Goal: Task Accomplishment & Management: Use online tool/utility

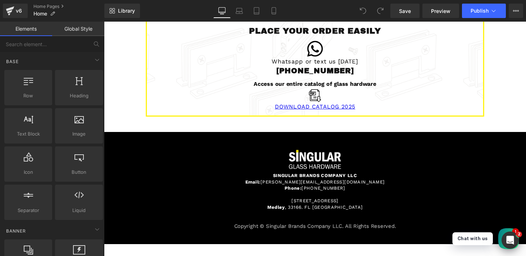
scroll to position [990, 0]
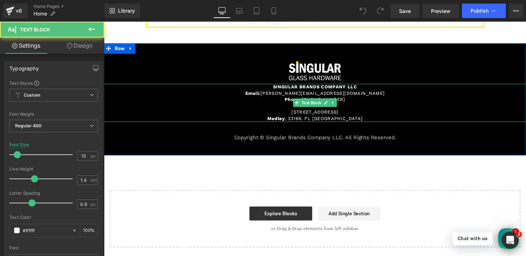
click at [321, 115] on p "[STREET_ADDRESS]" at bounding box center [322, 115] width 436 height 6
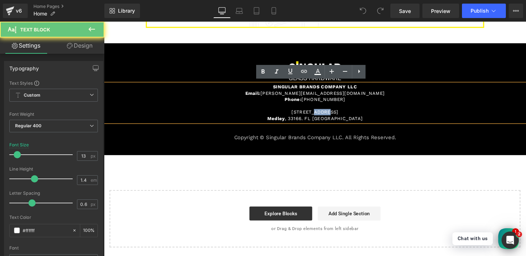
click at [321, 115] on p "[STREET_ADDRESS]" at bounding box center [322, 115] width 436 height 6
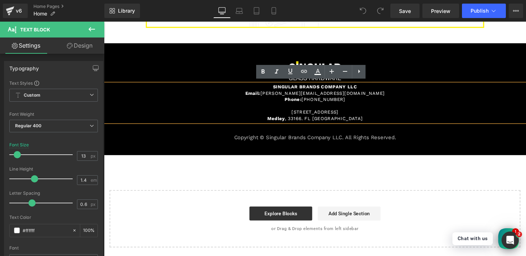
click at [302, 112] on p "[STREET_ADDRESS]" at bounding box center [322, 115] width 436 height 6
drag, startPoint x: 291, startPoint y: 110, endPoint x: 367, endPoint y: 117, distance: 76.9
click at [367, 117] on div "SINGULAR BRANDS COMPANY LLC Email: [PERSON_NAME][EMAIL_ADDRESS][DOMAIN_NAME] Ph…" at bounding box center [322, 105] width 436 height 39
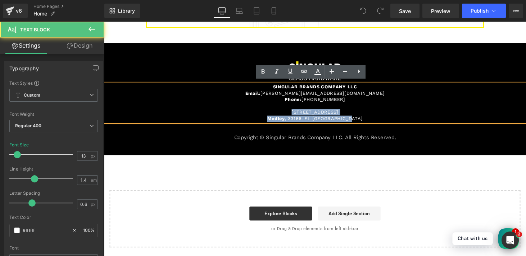
drag, startPoint x: 287, startPoint y: 112, endPoint x: 373, endPoint y: 121, distance: 85.8
click at [373, 121] on div "SINGULAR BRANDS COMPANY LLC Email: [PERSON_NAME][EMAIL_ADDRESS][DOMAIN_NAME] Ph…" at bounding box center [322, 105] width 436 height 39
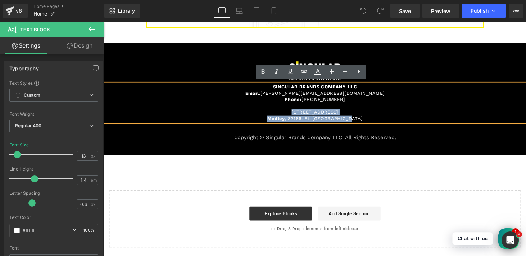
copy div "[STREET_ADDRESS][PERSON_NAME]. FL [GEOGRAPHIC_DATA]"
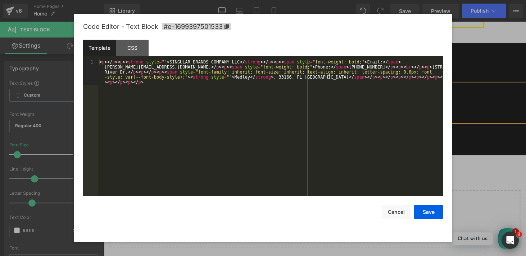
click at [280, 0] on div "You are previewing how the will restyle your page. You can not edit Elements in…" at bounding box center [263, 0] width 526 height 0
click at [400, 211] on button "Cancel" at bounding box center [396, 211] width 29 height 14
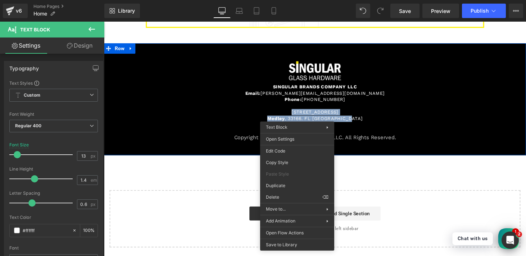
click at [329, 107] on div "SINGULAR BRANDS COMPANY LLC Email: [PERSON_NAME][EMAIL_ADDRESS][DOMAIN_NAME] Ph…" at bounding box center [322, 105] width 436 height 39
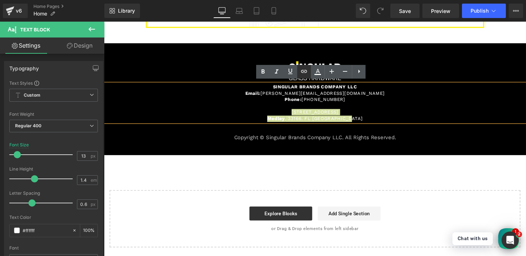
click at [306, 69] on icon at bounding box center [304, 71] width 9 height 9
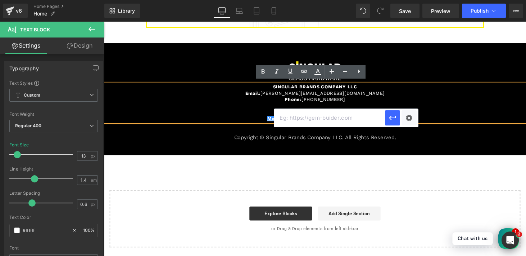
click at [314, 122] on input "text" at bounding box center [329, 118] width 111 height 18
paste input "[URL][DOMAIN_NAME]"
type input "[URL][DOMAIN_NAME]"
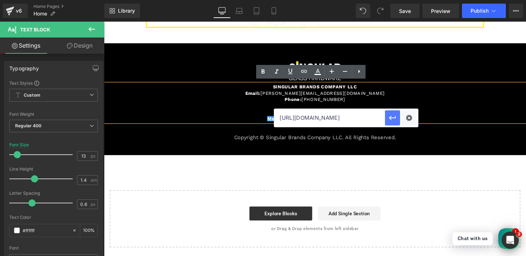
click at [391, 118] on icon "button" at bounding box center [392, 117] width 9 height 9
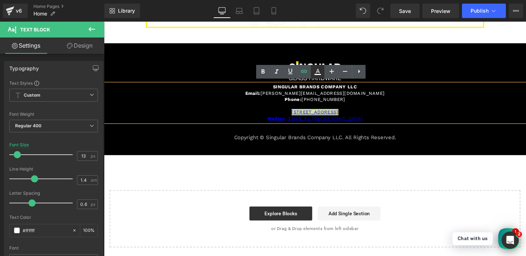
click at [316, 73] on icon at bounding box center [318, 71] width 9 height 9
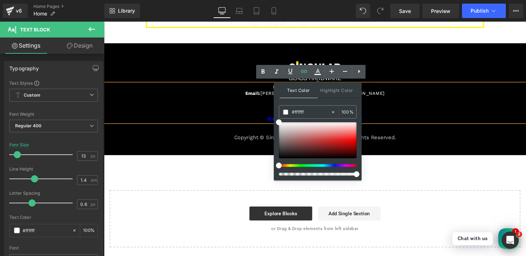
click at [289, 167] on div at bounding box center [315, 165] width 78 height 3
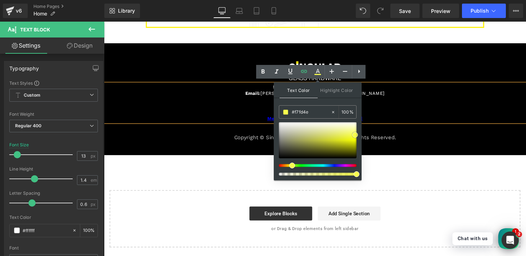
drag, startPoint x: 323, startPoint y: 135, endPoint x: 355, endPoint y: 135, distance: 32.4
click at [355, 135] on div at bounding box center [318, 140] width 78 height 36
click at [357, 134] on span at bounding box center [355, 135] width 6 height 6
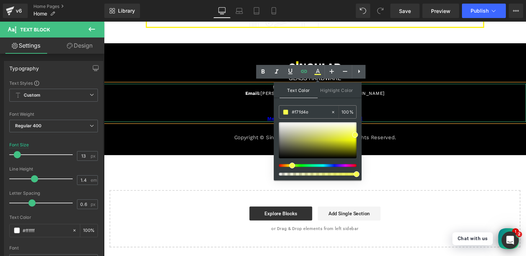
click at [399, 108] on p at bounding box center [322, 108] width 436 height 6
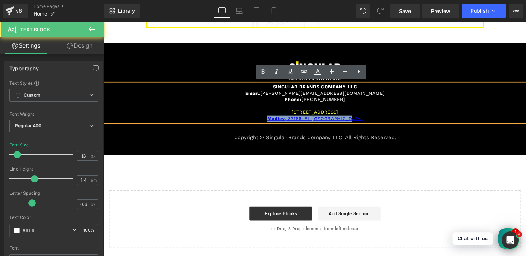
drag, startPoint x: 365, startPoint y: 121, endPoint x: 263, endPoint y: 121, distance: 102.2
click at [263, 121] on p "Medley , 33166. FL [GEOGRAPHIC_DATA]" at bounding box center [322, 121] width 436 height 6
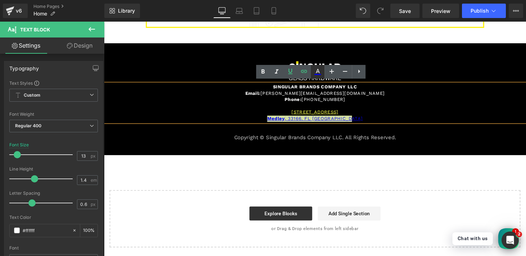
click at [319, 73] on icon at bounding box center [318, 71] width 9 height 9
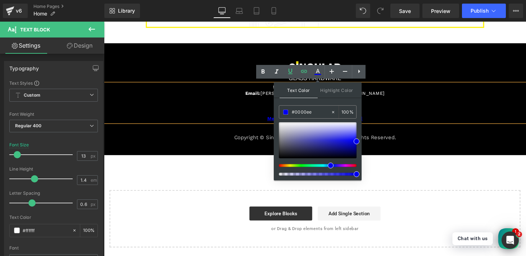
click at [391, 112] on p "[STREET_ADDRESS]" at bounding box center [322, 115] width 436 height 6
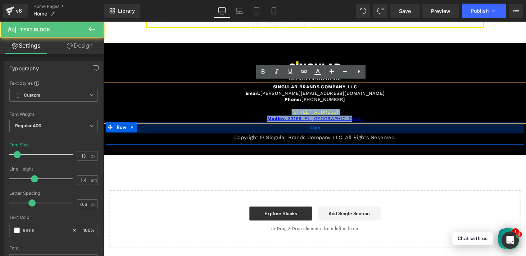
drag, startPoint x: 288, startPoint y: 113, endPoint x: 363, endPoint y: 125, distance: 75.9
click at [363, 125] on div "Image SINGULAR BRANDS COMPANY LLC Email: [PERSON_NAME][EMAIL_ADDRESS][DOMAIN_NA…" at bounding box center [322, 105] width 436 height 86
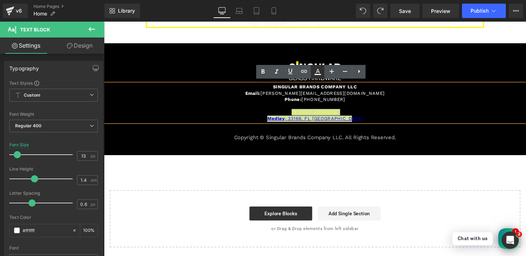
click at [320, 72] on icon at bounding box center [318, 71] width 9 height 9
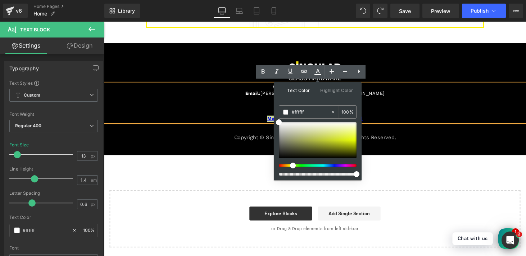
click at [290, 166] on div at bounding box center [315, 165] width 78 height 3
drag, startPoint x: 329, startPoint y: 138, endPoint x: 357, endPoint y: 135, distance: 28.6
click at [357, 135] on div at bounding box center [318, 140] width 78 height 36
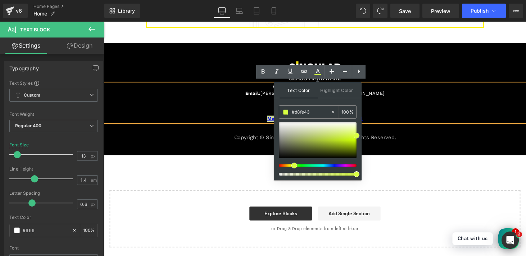
click at [292, 166] on span at bounding box center [295, 165] width 6 height 6
drag, startPoint x: 293, startPoint y: 166, endPoint x: 289, endPoint y: 166, distance: 4.0
click at [289, 166] on span at bounding box center [292, 165] width 6 height 6
click at [357, 136] on span at bounding box center [357, 136] width 6 height 6
click at [357, 135] on span at bounding box center [357, 136] width 6 height 6
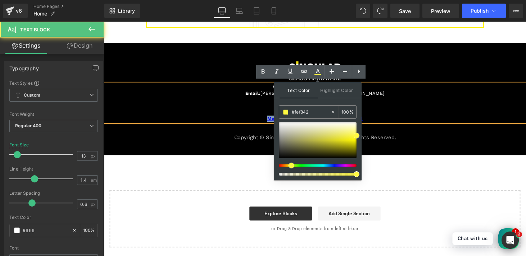
click at [396, 112] on p "[STREET_ADDRESS]" at bounding box center [322, 115] width 436 height 6
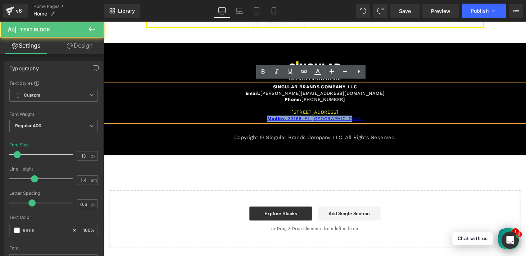
drag, startPoint x: 361, startPoint y: 121, endPoint x: 271, endPoint y: 120, distance: 89.6
click at [271, 120] on p "Medley , 33166. FL [GEOGRAPHIC_DATA]" at bounding box center [322, 121] width 436 height 6
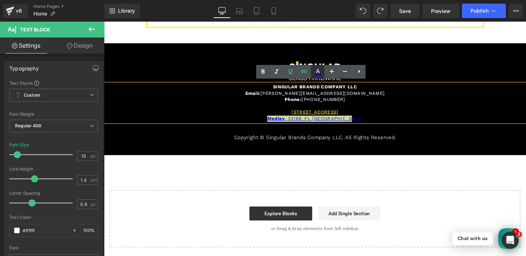
click at [319, 73] on icon at bounding box center [318, 71] width 9 height 9
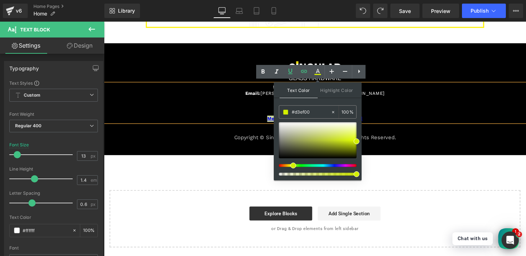
click at [291, 166] on div at bounding box center [315, 165] width 78 height 3
click at [359, 140] on span at bounding box center [357, 141] width 6 height 6
drag, startPoint x: 293, startPoint y: 165, endPoint x: 289, endPoint y: 164, distance: 4.1
click at [289, 164] on div at bounding box center [315, 165] width 78 height 3
click at [310, 109] on input "#ffffff" at bounding box center [311, 112] width 39 height 8
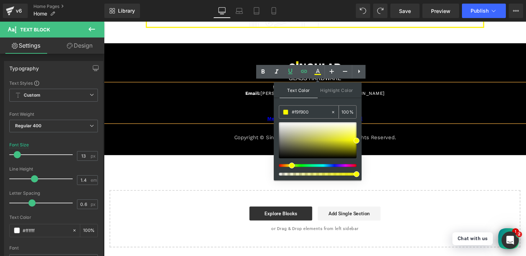
click at [310, 109] on input "#ffffff" at bounding box center [311, 112] width 39 height 8
type input "#f9f900"
click at [357, 140] on span at bounding box center [357, 141] width 6 height 6
click at [388, 106] on p at bounding box center [322, 108] width 436 height 6
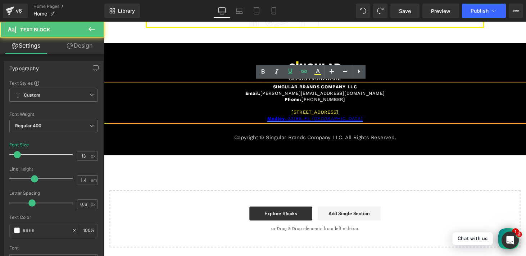
click at [349, 119] on link "Medley , 33166. FL [GEOGRAPHIC_DATA]" at bounding box center [322, 121] width 99 height 5
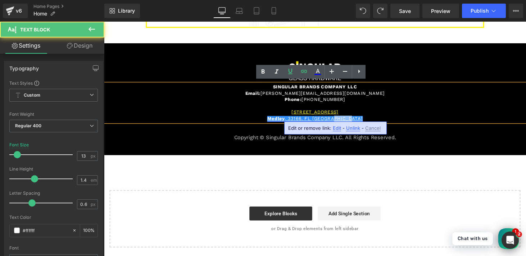
click at [349, 119] on link "Medley , 33166. FL [GEOGRAPHIC_DATA]" at bounding box center [322, 121] width 99 height 5
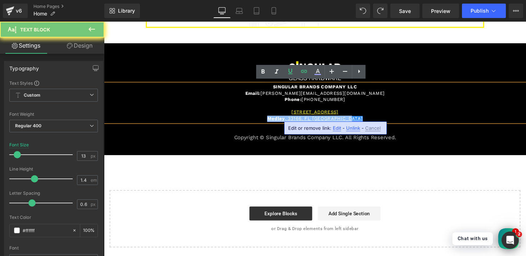
click at [349, 119] on link "Medley , 33166. FL [GEOGRAPHIC_DATA]" at bounding box center [322, 121] width 99 height 5
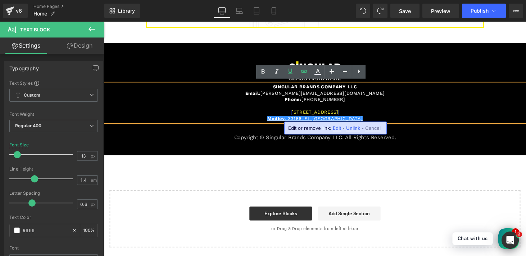
click at [344, 114] on link "[STREET_ADDRESS]" at bounding box center [322, 114] width 49 height 5
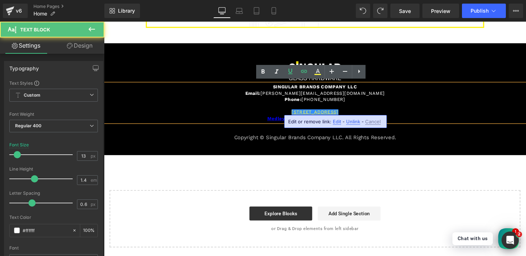
click at [344, 114] on link "[STREET_ADDRESS]" at bounding box center [322, 114] width 49 height 5
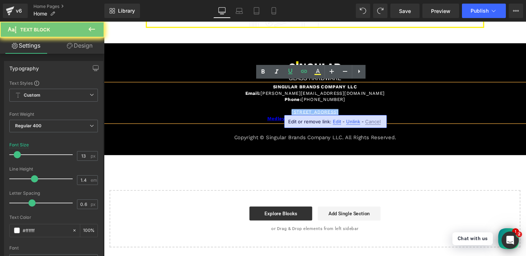
click at [344, 114] on link "[STREET_ADDRESS]" at bounding box center [322, 114] width 49 height 5
click at [367, 112] on p "[STREET_ADDRESS]" at bounding box center [322, 115] width 436 height 6
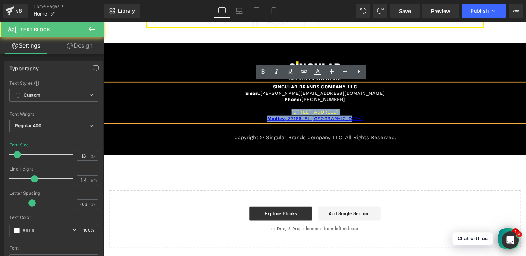
drag, startPoint x: 363, startPoint y: 120, endPoint x: 276, endPoint y: 113, distance: 86.7
click at [276, 113] on div "SINGULAR BRANDS COMPANY LLC Email: [PERSON_NAME][EMAIL_ADDRESS][DOMAIN_NAME] Ph…" at bounding box center [322, 105] width 436 height 39
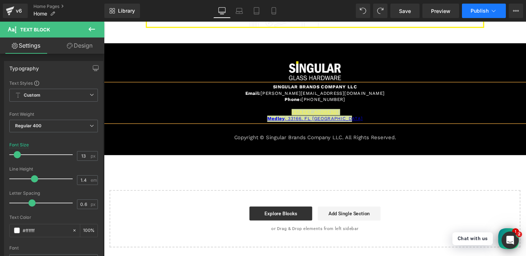
click at [476, 11] on span "Publish" at bounding box center [480, 11] width 18 height 6
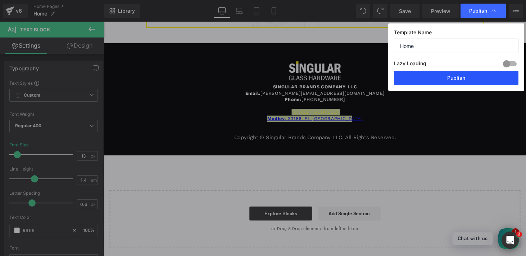
click at [437, 79] on button "Publish" at bounding box center [456, 78] width 125 height 14
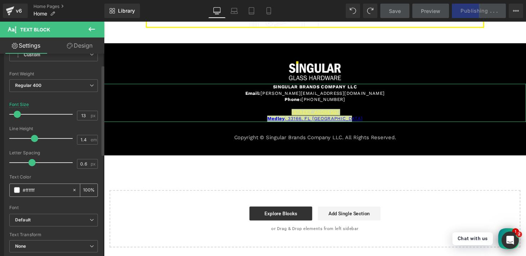
scroll to position [44, 0]
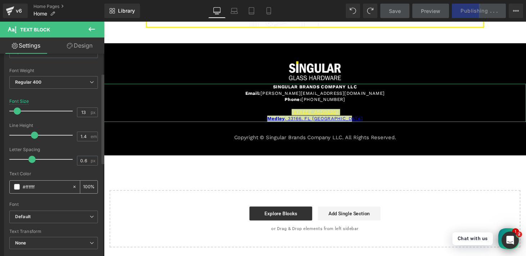
click at [47, 188] on input "#ffffff" at bounding box center [46, 187] width 46 height 8
paste input "9f900"
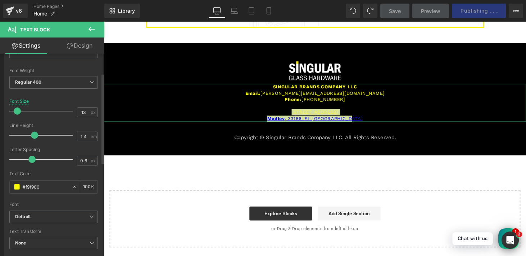
click at [57, 174] on div "Text Color" at bounding box center [53, 173] width 89 height 5
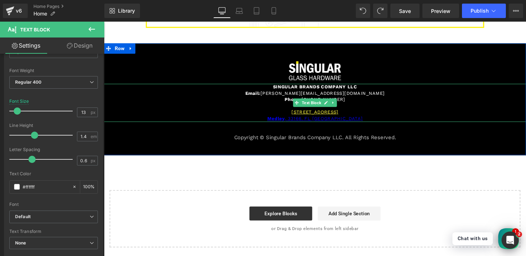
type input "#ffffff"
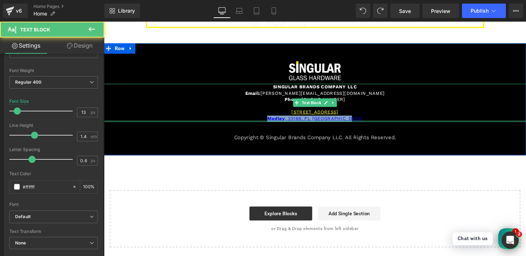
drag, startPoint x: 364, startPoint y: 120, endPoint x: 266, endPoint y: 121, distance: 97.2
click at [266, 121] on div "SINGULAR BRANDS COMPANY LLC Email: [PERSON_NAME][EMAIL_ADDRESS][DOMAIN_NAME] Ph…" at bounding box center [322, 105] width 436 height 39
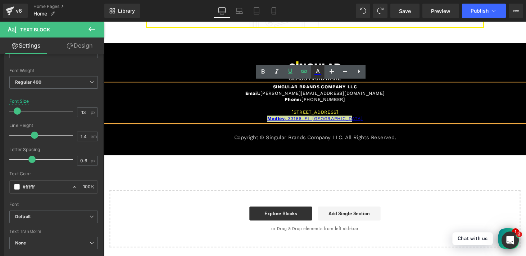
click at [319, 70] on icon at bounding box center [318, 71] width 4 height 4
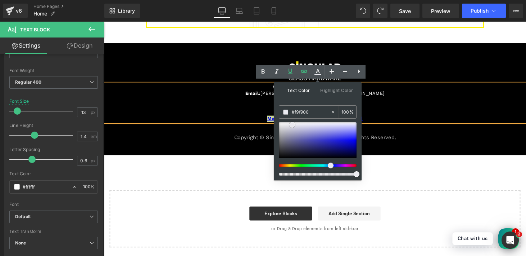
click at [292, 125] on div at bounding box center [318, 140] width 78 height 36
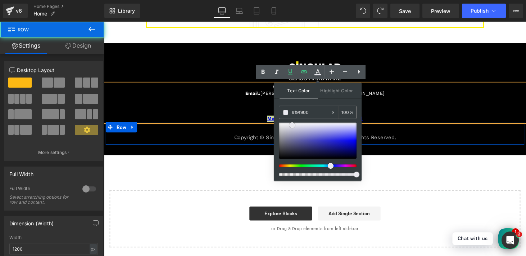
click at [396, 125] on div "33px" at bounding box center [322, 131] width 432 height 12
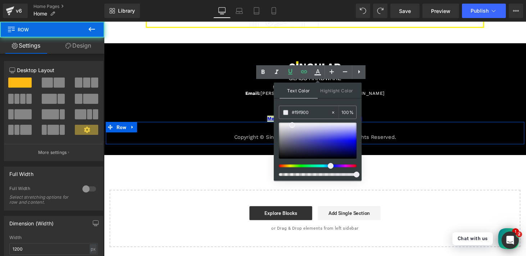
scroll to position [990, 0]
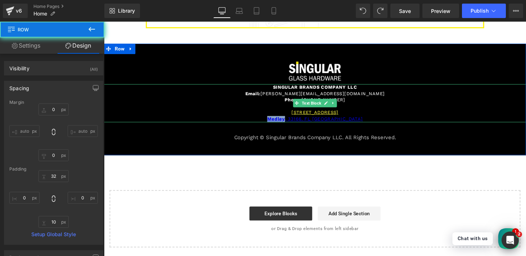
click at [376, 119] on p "Medley , 33166. FL [GEOGRAPHIC_DATA]" at bounding box center [322, 122] width 436 height 6
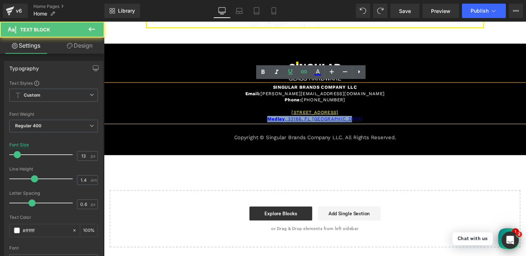
drag, startPoint x: 374, startPoint y: 119, endPoint x: 251, endPoint y: 122, distance: 123.1
click at [251, 122] on p "Medley , 33166. FL [GEOGRAPHIC_DATA]" at bounding box center [322, 122] width 436 height 6
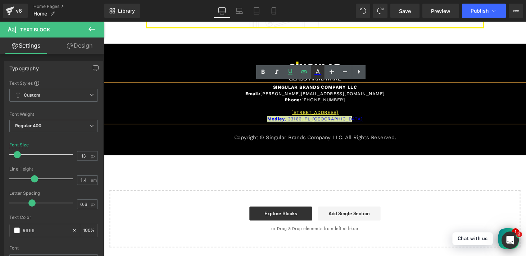
click at [318, 74] on icon at bounding box center [318, 72] width 9 height 9
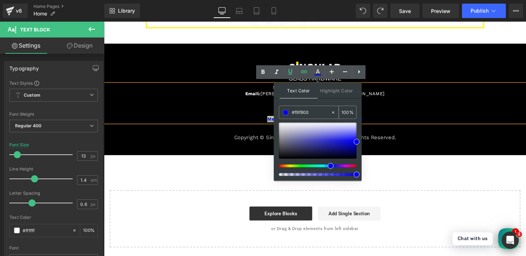
click at [333, 113] on icon at bounding box center [333, 112] width 5 height 5
click at [312, 114] on input "#f9f900" at bounding box center [311, 112] width 39 height 8
paste input "#f9f900"
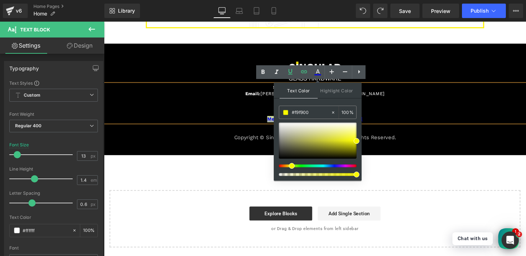
type input "#f9f900"
click at [357, 141] on span at bounding box center [357, 141] width 6 height 6
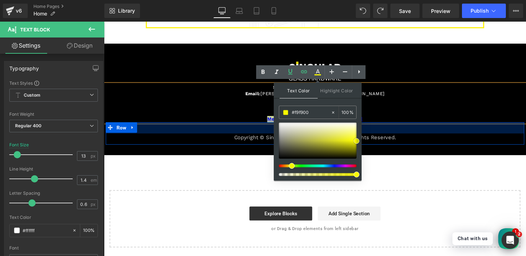
click at [394, 125] on div "32px" at bounding box center [322, 131] width 432 height 12
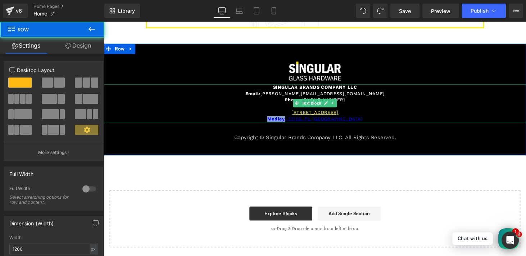
click at [390, 119] on p "Medley , 33166. FL [GEOGRAPHIC_DATA]" at bounding box center [322, 122] width 436 height 6
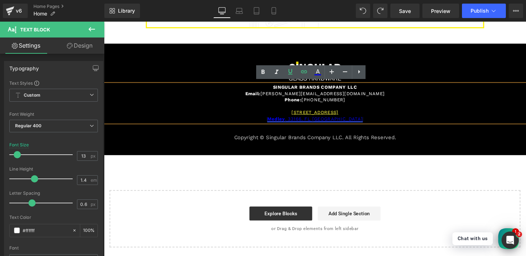
click at [328, 121] on link "Medley , 33166. FL [GEOGRAPHIC_DATA]" at bounding box center [322, 121] width 99 height 5
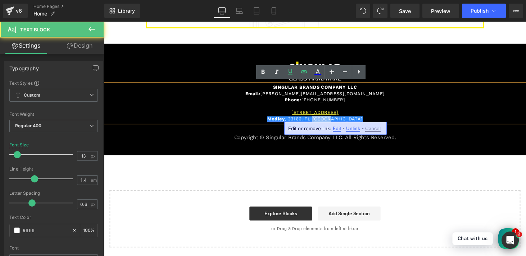
click at [328, 121] on link "Medley , 33166. FL [GEOGRAPHIC_DATA]" at bounding box center [322, 121] width 99 height 5
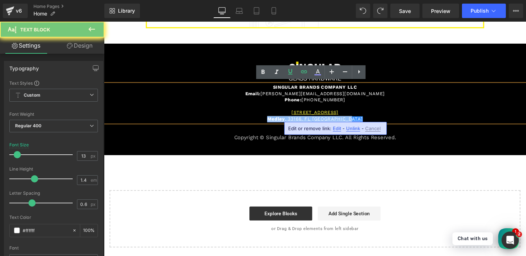
click at [328, 121] on link "Medley , 33166. FL [GEOGRAPHIC_DATA]" at bounding box center [322, 121] width 99 height 5
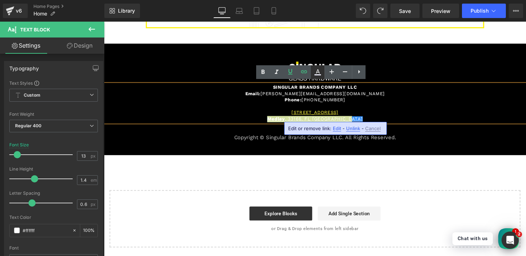
click at [317, 74] on icon at bounding box center [318, 72] width 9 height 9
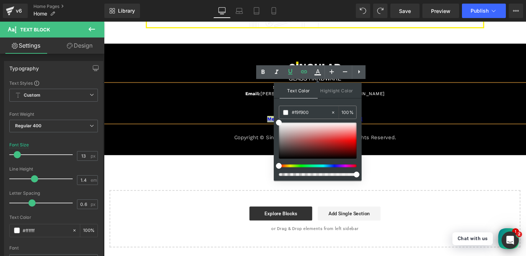
click at [289, 166] on div at bounding box center [315, 165] width 78 height 3
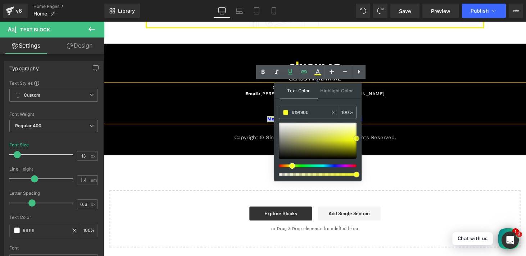
drag, startPoint x: 342, startPoint y: 134, endPoint x: 359, endPoint y: 138, distance: 17.1
click at [357, 138] on div at bounding box center [318, 140] width 78 height 36
click at [359, 138] on span at bounding box center [357, 138] width 6 height 6
click at [387, 114] on p "[STREET_ADDRESS]" at bounding box center [322, 115] width 436 height 6
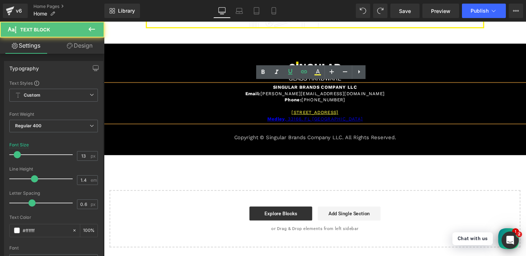
click at [362, 120] on p "Medley , 33166. FL [GEOGRAPHIC_DATA]" at bounding box center [322, 122] width 436 height 6
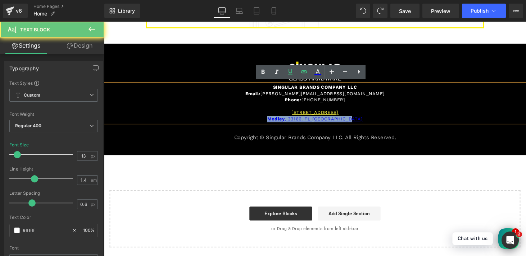
click at [362, 120] on p "Medley , 33166. FL [GEOGRAPHIC_DATA]" at bounding box center [322, 122] width 436 height 6
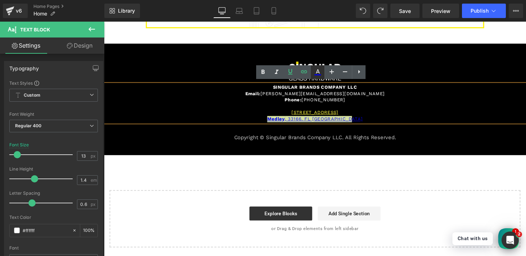
click at [320, 74] on icon at bounding box center [318, 72] width 9 height 9
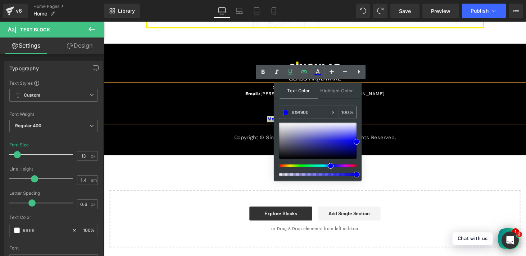
click at [288, 166] on div at bounding box center [315, 165] width 78 height 3
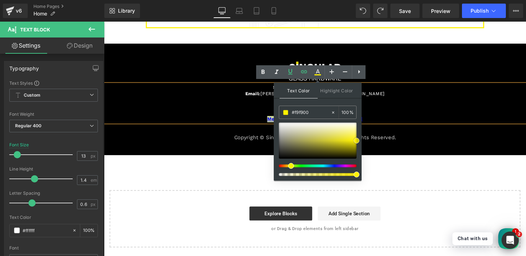
drag, startPoint x: 350, startPoint y: 138, endPoint x: 359, endPoint y: 140, distance: 10.1
click at [357, 140] on div at bounding box center [318, 140] width 78 height 36
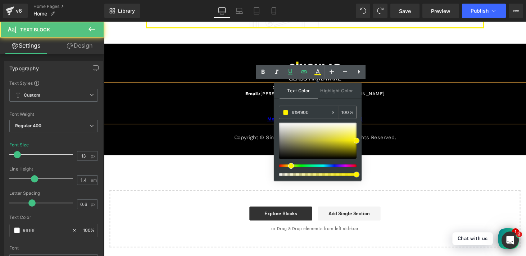
click at [402, 114] on p "[STREET_ADDRESS]" at bounding box center [322, 115] width 436 height 6
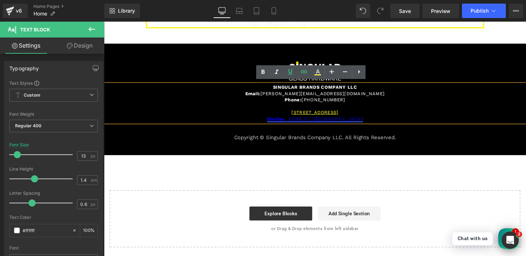
click at [354, 122] on link "Medley , 33166. FL [GEOGRAPHIC_DATA]" at bounding box center [322, 121] width 99 height 5
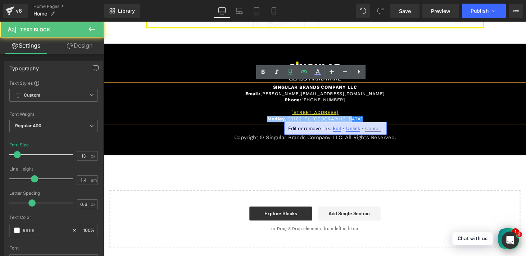
click at [354, 122] on link "Medley , 33166. FL [GEOGRAPHIC_DATA]" at bounding box center [322, 121] width 99 height 5
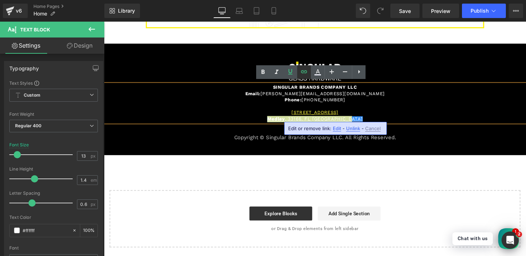
click at [307, 71] on icon at bounding box center [304, 71] width 9 height 9
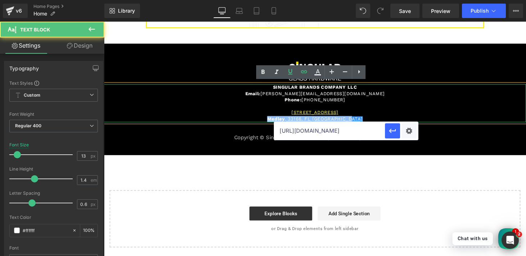
click at [388, 119] on p "Medley , 33166. FL [GEOGRAPHIC_DATA]" at bounding box center [322, 122] width 436 height 6
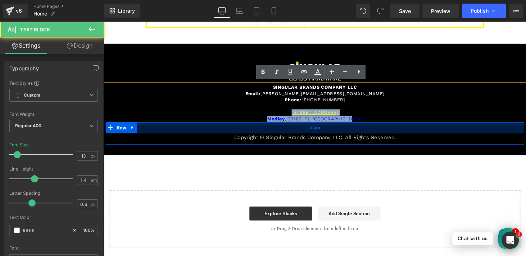
drag, startPoint x: 284, startPoint y: 114, endPoint x: 373, endPoint y: 125, distance: 89.5
click at [373, 125] on div "Image SINGULAR BRANDS COMPANY LLC Email: [PERSON_NAME][EMAIL_ADDRESS][DOMAIN_NA…" at bounding box center [322, 106] width 436 height 86
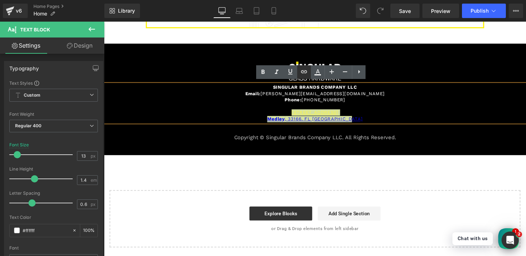
click at [303, 71] on icon at bounding box center [304, 71] width 9 height 9
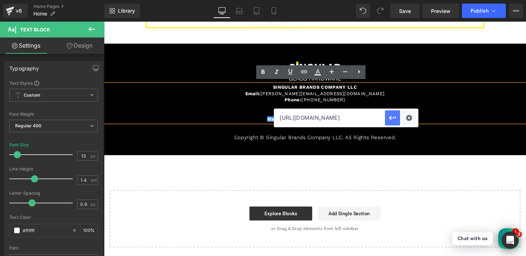
click at [388, 117] on icon "button" at bounding box center [392, 117] width 9 height 9
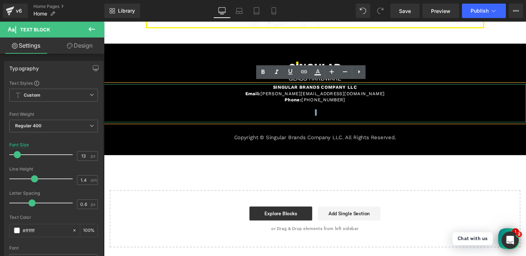
click at [381, 112] on p at bounding box center [322, 115] width 436 height 6
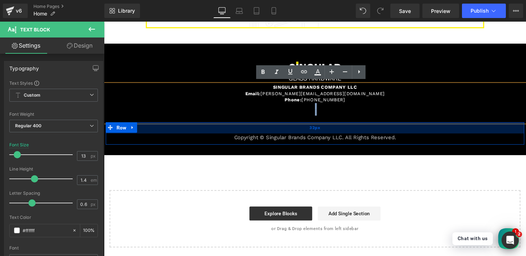
drag, startPoint x: 274, startPoint y: 110, endPoint x: 408, endPoint y: 124, distance: 135.0
click at [408, 124] on div "Image SINGULAR BRANDS COMPANY LLC Email: [PERSON_NAME][EMAIL_ADDRESS][DOMAIN_NA…" at bounding box center [322, 106] width 436 height 86
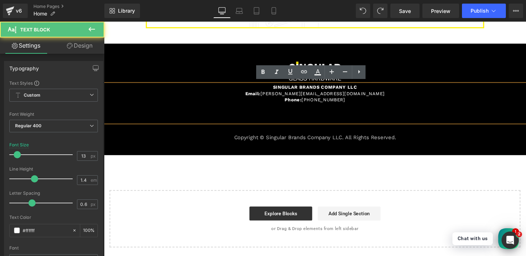
click at [342, 119] on p at bounding box center [322, 122] width 436 height 6
click at [342, 114] on p at bounding box center [322, 115] width 436 height 6
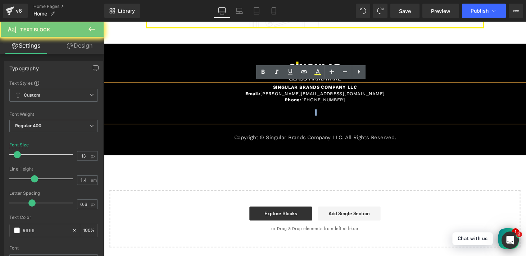
click at [342, 114] on p at bounding box center [322, 115] width 436 height 6
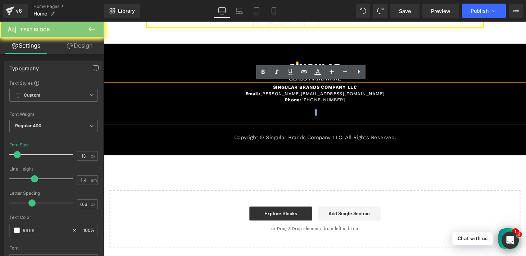
click at [342, 114] on p at bounding box center [322, 115] width 436 height 6
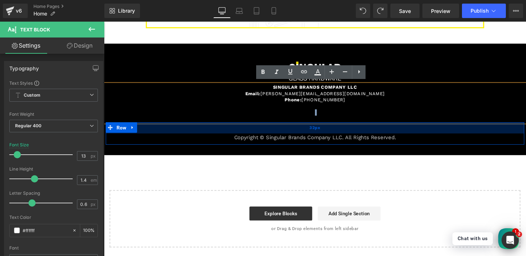
drag, startPoint x: 279, startPoint y: 112, endPoint x: 387, endPoint y: 124, distance: 107.9
click at [387, 124] on div "Image SINGULAR BRANDS COMPANY LLC Email: [PERSON_NAME][EMAIL_ADDRESS][DOMAIN_NA…" at bounding box center [322, 106] width 436 height 86
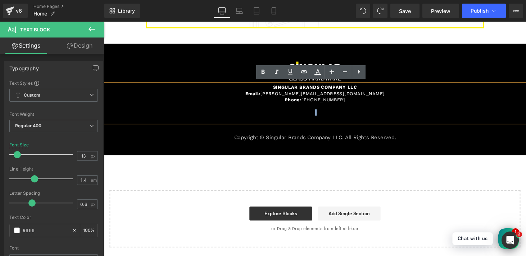
click at [387, 120] on p at bounding box center [322, 122] width 436 height 6
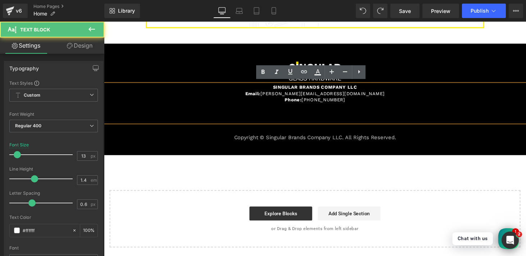
click at [387, 120] on p at bounding box center [322, 122] width 436 height 6
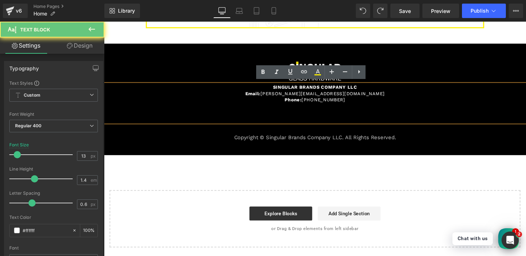
click at [387, 120] on p at bounding box center [322, 122] width 436 height 6
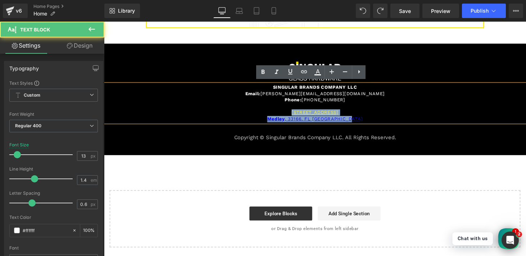
drag, startPoint x: 365, startPoint y: 121, endPoint x: 280, endPoint y: 113, distance: 85.4
click at [280, 113] on div "SINGULAR BRANDS COMPANY LLC Email: [PERSON_NAME][EMAIL_ADDRESS][DOMAIN_NAME] Ph…" at bounding box center [322, 105] width 436 height 39
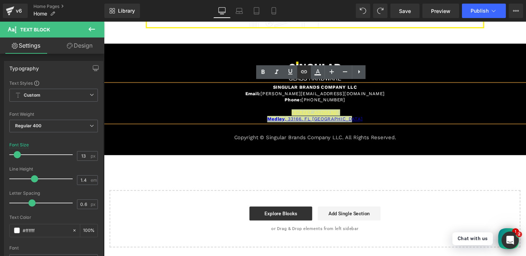
click at [302, 72] on icon at bounding box center [304, 71] width 9 height 9
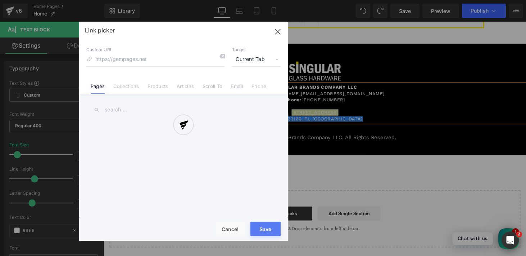
click at [409, 0] on div "Text Color Highlight Color #333333 #f9f900 100 % transparent 0 % Edit or remove…" at bounding box center [263, 0] width 526 height 0
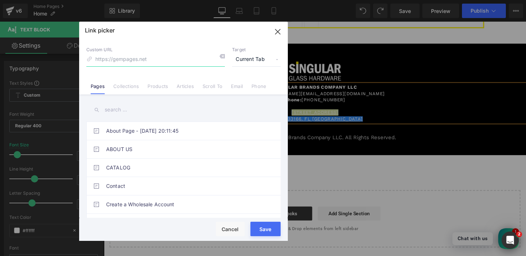
click at [143, 62] on input at bounding box center [155, 60] width 139 height 14
paste input "[URL][DOMAIN_NAME]"
type input "[URL][DOMAIN_NAME]"
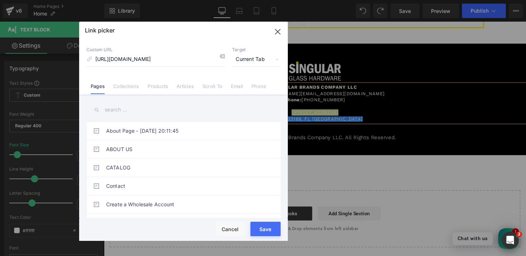
click at [270, 228] on div "Loading Product Data" at bounding box center [263, 227] width 52 height 8
click at [267, 230] on div "Loading Product Data" at bounding box center [263, 227] width 52 height 8
click at [256, 233] on button "Save" at bounding box center [266, 228] width 30 height 14
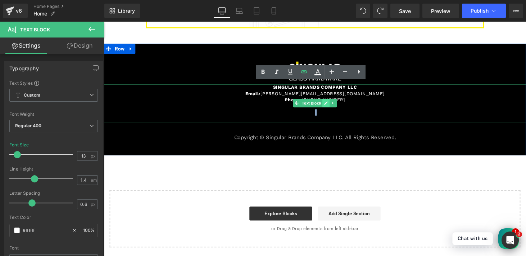
click at [332, 103] on icon at bounding box center [333, 105] width 4 height 4
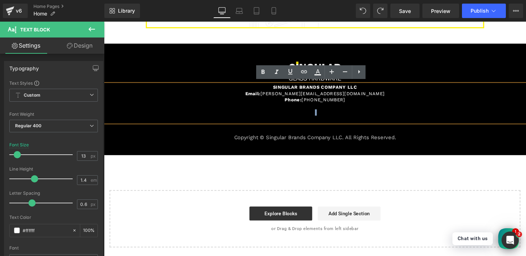
click at [323, 114] on p at bounding box center [322, 115] width 436 height 6
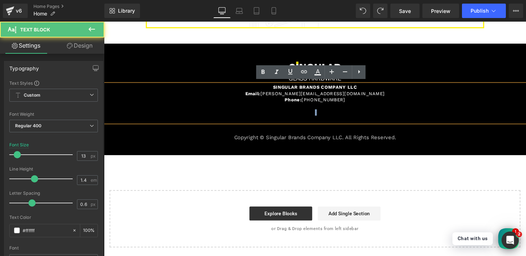
click at [323, 114] on p at bounding box center [322, 115] width 436 height 6
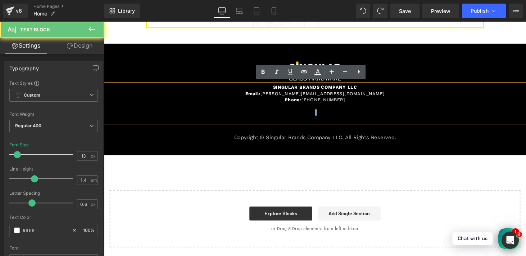
click at [323, 114] on p at bounding box center [322, 115] width 436 height 6
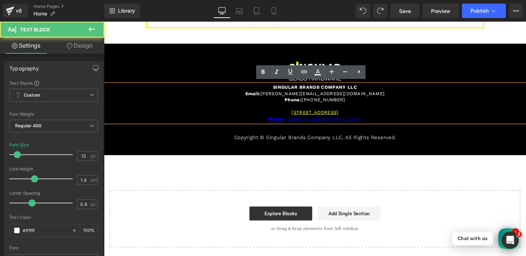
click at [372, 112] on p "[STREET_ADDRESS]" at bounding box center [322, 115] width 436 height 6
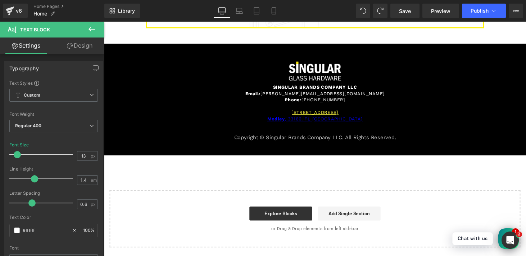
click at [96, 26] on button at bounding box center [91, 30] width 25 height 16
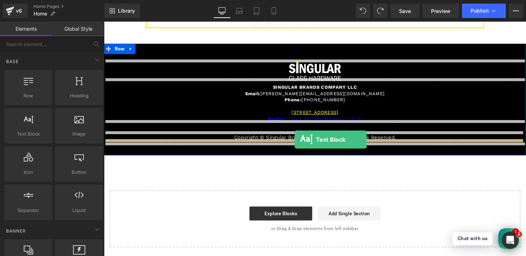
drag, startPoint x: 131, startPoint y: 151, endPoint x: 301, endPoint y: 143, distance: 169.8
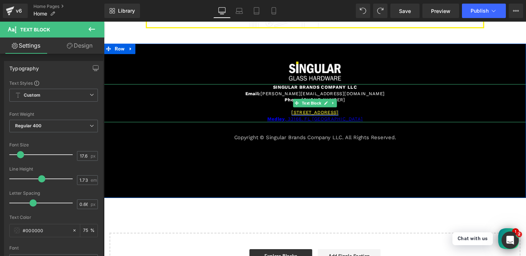
click at [298, 113] on link "[STREET_ADDRESS]" at bounding box center [322, 114] width 49 height 5
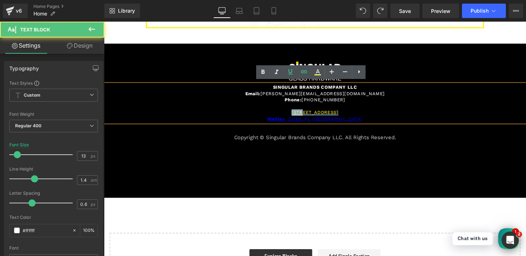
click at [298, 113] on link "[STREET_ADDRESS]" at bounding box center [322, 114] width 49 height 5
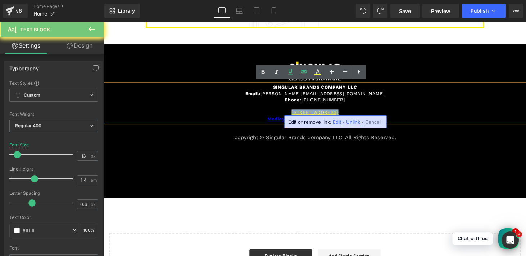
click at [298, 113] on link "[STREET_ADDRESS]" at bounding box center [322, 114] width 49 height 5
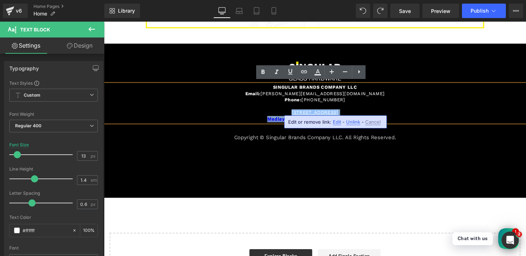
drag, startPoint x: 288, startPoint y: 113, endPoint x: 369, endPoint y: 119, distance: 81.6
click at [369, 119] on div "SINGULAR BRANDS COMPANY LLC Email: [PERSON_NAME][EMAIL_ADDRESS][DOMAIN_NAME] Ph…" at bounding box center [322, 105] width 436 height 39
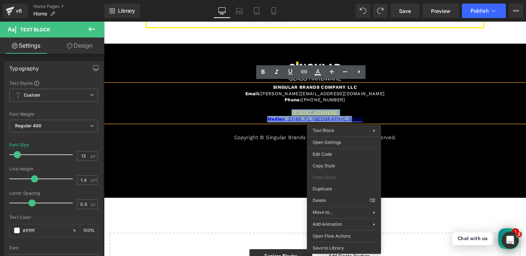
click at [346, 119] on link "Medley , 33166. FL [GEOGRAPHIC_DATA]" at bounding box center [322, 121] width 99 height 5
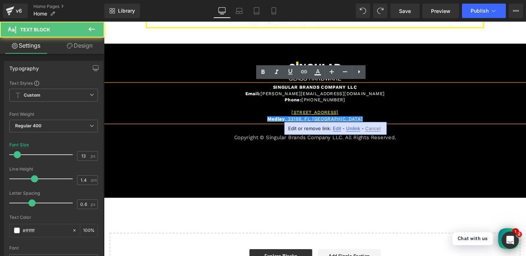
click at [367, 113] on p "[STREET_ADDRESS]" at bounding box center [322, 115] width 436 height 6
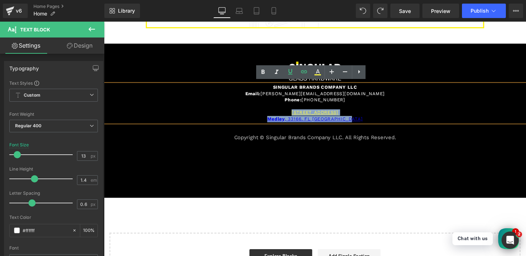
drag, startPoint x: 362, startPoint y: 118, endPoint x: 275, endPoint y: 109, distance: 87.2
click at [275, 109] on div "SINGULAR BRANDS COMPANY LLC Email: [PERSON_NAME][EMAIL_ADDRESS][DOMAIN_NAME] Ph…" at bounding box center [322, 105] width 436 height 39
click at [346, 120] on link "Medley , 33166. FL [GEOGRAPHIC_DATA]" at bounding box center [322, 121] width 99 height 5
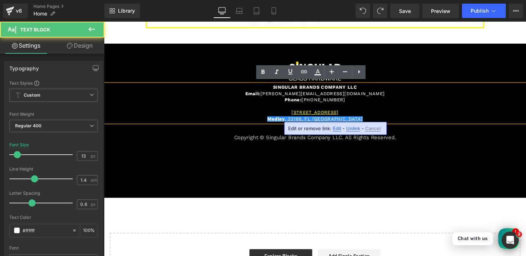
click at [354, 129] on span "Unlink" at bounding box center [353, 128] width 14 height 6
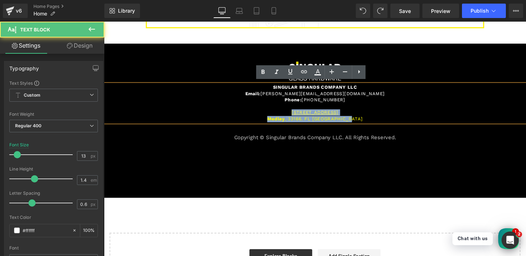
drag, startPoint x: 362, startPoint y: 120, endPoint x: 275, endPoint y: 114, distance: 87.0
click at [275, 114] on div "SINGULAR BRANDS COMPANY LLC Email: [PERSON_NAME][EMAIL_ADDRESS][DOMAIN_NAME] Ph…" at bounding box center [322, 105] width 436 height 39
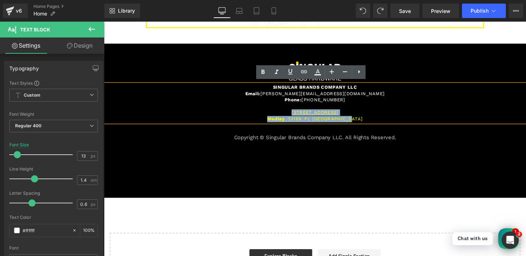
copy div "[STREET_ADDRESS][PERSON_NAME]. FL [GEOGRAPHIC_DATA]"
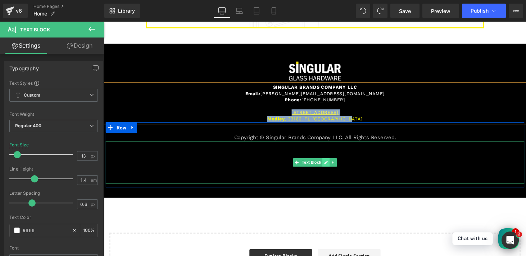
click at [331, 166] on icon at bounding box center [333, 167] width 4 height 4
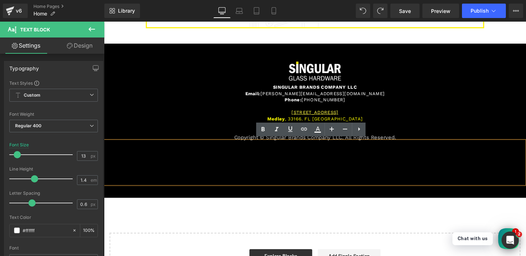
click at [329, 162] on p "Lorem ipsum dolor sit amet, consectetur adipiscing elit, sed do eiusmod tempor …" at bounding box center [322, 167] width 432 height 44
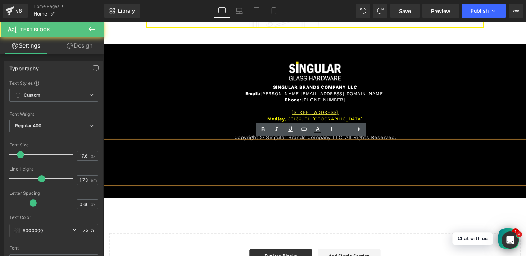
click at [329, 162] on p "Lorem ipsum dolor sit amet, consectetur adipiscing elit, sed do eiusmod tempor …" at bounding box center [322, 167] width 432 height 44
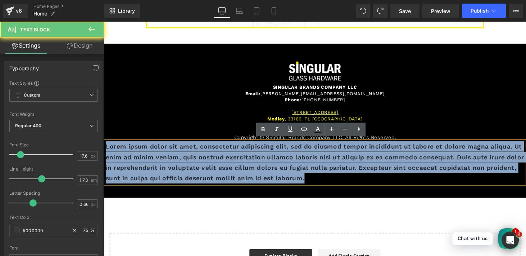
click at [329, 162] on p "Lorem ipsum dolor sit amet, consectetur adipiscing elit, sed do eiusmod tempor …" at bounding box center [322, 167] width 432 height 44
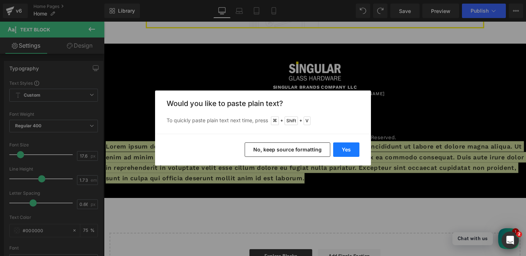
click at [343, 149] on button "Yes" at bounding box center [346, 149] width 26 height 14
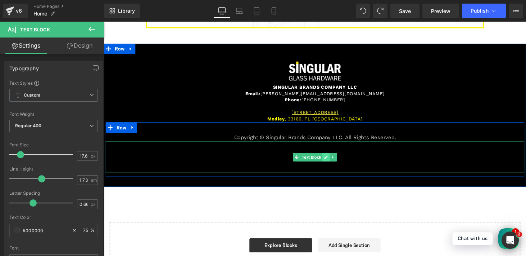
click at [332, 159] on icon at bounding box center [334, 161] width 4 height 4
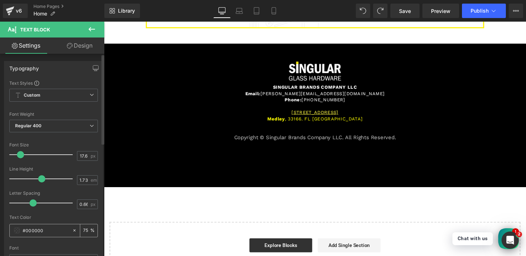
click at [45, 231] on input "#000000" at bounding box center [46, 230] width 46 height 8
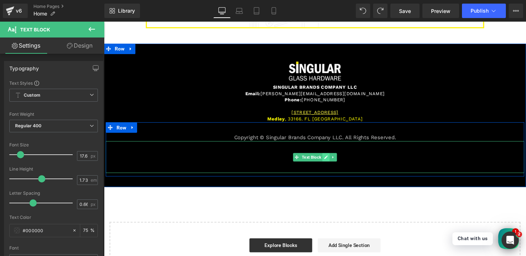
click at [331, 159] on icon at bounding box center [333, 161] width 4 height 4
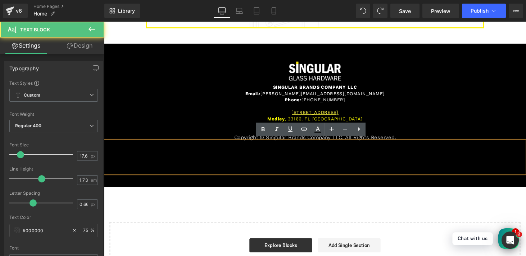
click at [320, 158] on p at bounding box center [322, 161] width 432 height 11
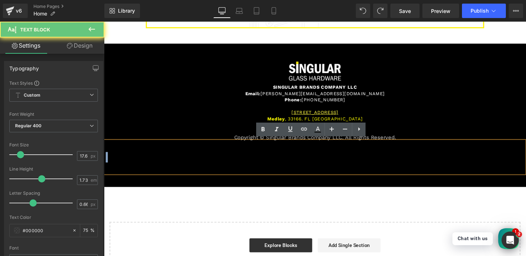
click at [320, 158] on p at bounding box center [322, 161] width 432 height 11
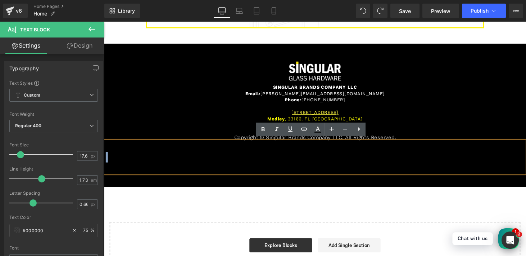
drag, startPoint x: 298, startPoint y: 151, endPoint x: 318, endPoint y: 165, distance: 24.6
click at [318, 165] on div "[STREET_ADDRESS][PERSON_NAME]. FL [GEOGRAPHIC_DATA]" at bounding box center [322, 161] width 432 height 33
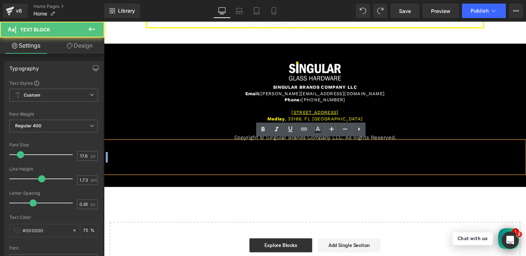
click at [318, 167] on p "Medley, 33166. FL [GEOGRAPHIC_DATA]" at bounding box center [322, 172] width 432 height 11
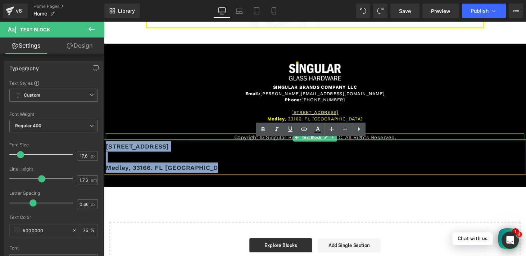
drag, startPoint x: 301, startPoint y: 170, endPoint x: 126, endPoint y: 137, distance: 178.1
click at [126, 137] on div "Copyright © Singular Brands Company LLC. All Rights Reserved. Text Block [STREE…" at bounding box center [322, 157] width 432 height 41
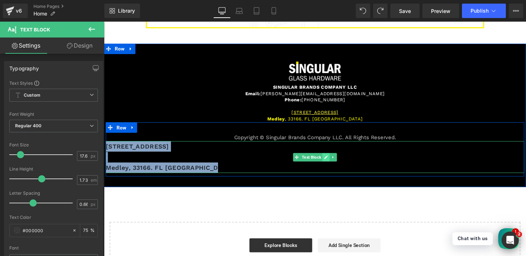
click at [331, 159] on icon at bounding box center [333, 161] width 4 height 4
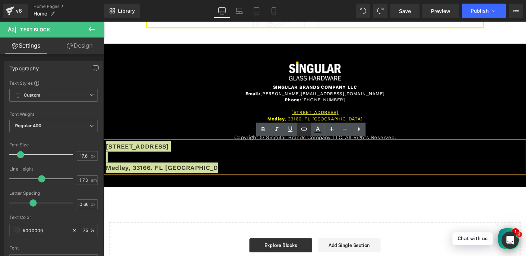
click at [306, 127] on icon at bounding box center [304, 129] width 9 height 9
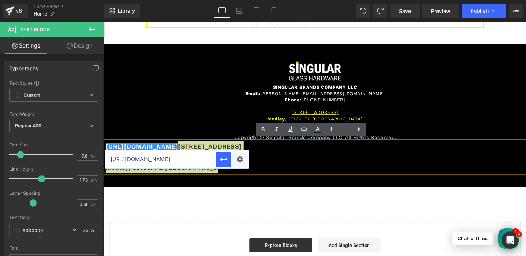
click at [185, 161] on input "[URL][DOMAIN_NAME]" at bounding box center [160, 159] width 111 height 18
paste input "[URL][DOMAIN_NAME]"
type input "[URL][DOMAIN_NAME]"
click at [229, 160] on button "button" at bounding box center [223, 159] width 15 height 15
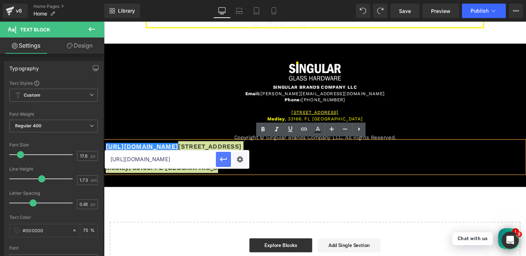
scroll to position [0, 0]
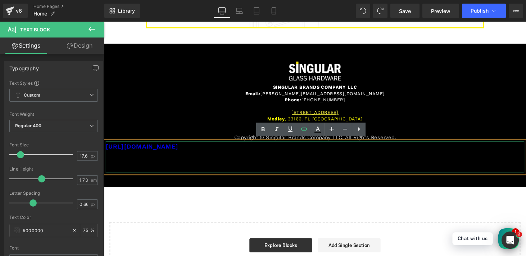
click at [232, 167] on p "Medley, 33166. FL [GEOGRAPHIC_DATA]" at bounding box center [322, 172] width 432 height 11
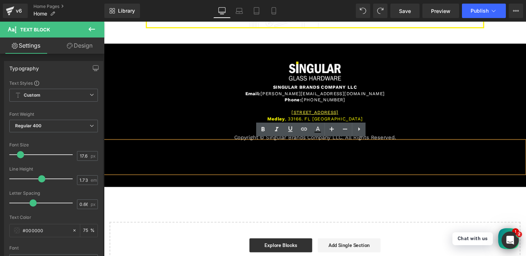
click at [272, 152] on p "[URL][DOMAIN_NAME] [STREET_ADDRESS]" at bounding box center [322, 150] width 432 height 11
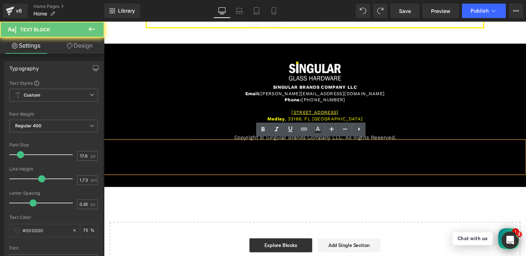
click at [272, 152] on p "[URL][DOMAIN_NAME] [STREET_ADDRESS]" at bounding box center [322, 150] width 432 height 11
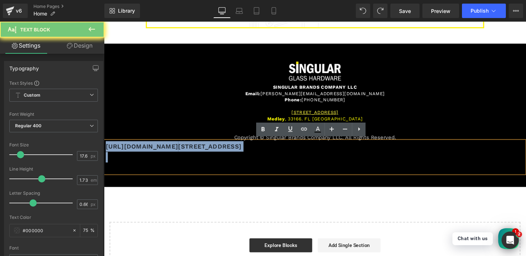
click at [272, 152] on p "[URL][DOMAIN_NAME] [STREET_ADDRESS]" at bounding box center [322, 150] width 432 height 11
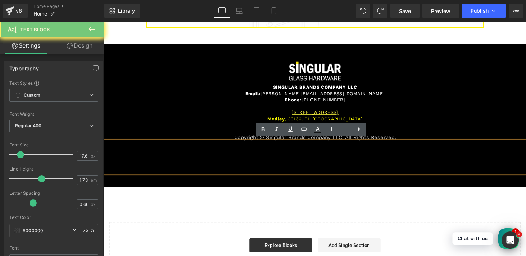
click at [272, 150] on p "[URL][DOMAIN_NAME] [STREET_ADDRESS]" at bounding box center [322, 150] width 432 height 11
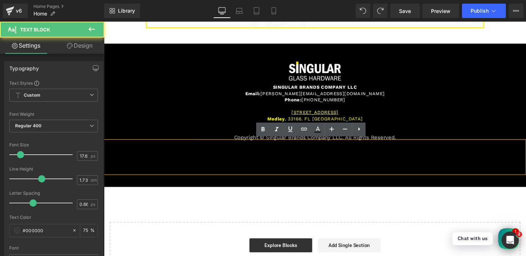
click at [199, 150] on p "[URL] [STREET_ADDRESS]" at bounding box center [322, 150] width 432 height 11
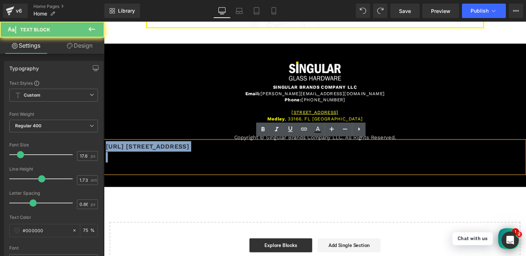
click at [199, 150] on p "[URL] [STREET_ADDRESS]" at bounding box center [322, 150] width 432 height 11
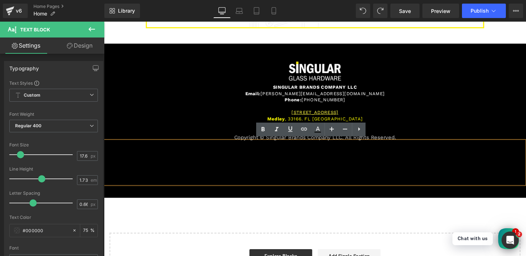
click at [208, 152] on p "Lorem ipsum dolor sit amet, consectetur adipiscing elit, sed do eiusmod tempor …" at bounding box center [322, 167] width 432 height 44
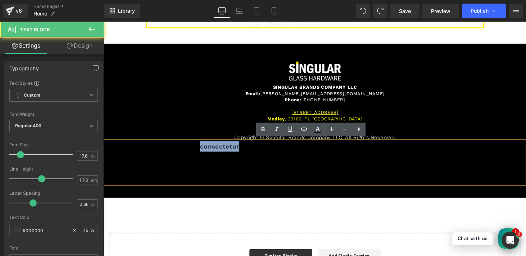
click at [208, 152] on p "Lorem ipsum dolor sit amet, consectetur adipiscing elit, sed do eiusmod tempor …" at bounding box center [322, 167] width 432 height 44
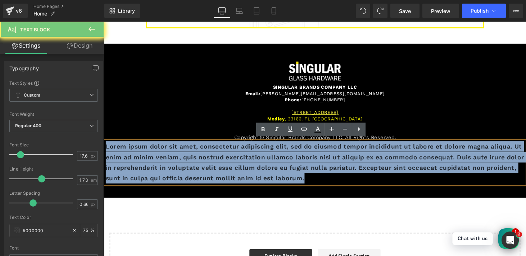
click at [208, 152] on p "Lorem ipsum dolor sit amet, consectetur adipiscing elit, sed do eiusmod tempor …" at bounding box center [322, 167] width 432 height 44
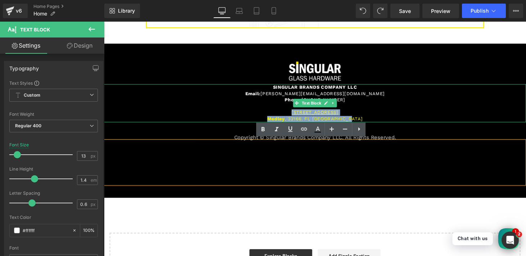
drag, startPoint x: 282, startPoint y: 113, endPoint x: 360, endPoint y: 119, distance: 77.6
click at [360, 119] on div "SINGULAR BRANDS COMPANY LLC Email: [PERSON_NAME][EMAIL_ADDRESS][DOMAIN_NAME] Ph…" at bounding box center [322, 105] width 436 height 39
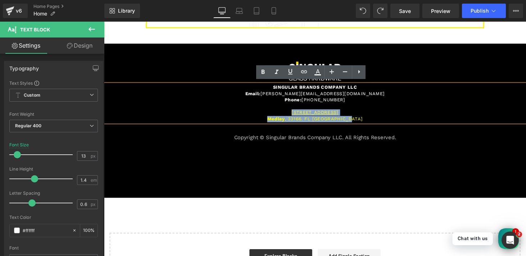
copy div "[STREET_ADDRESS][PERSON_NAME]. FL [GEOGRAPHIC_DATA]"
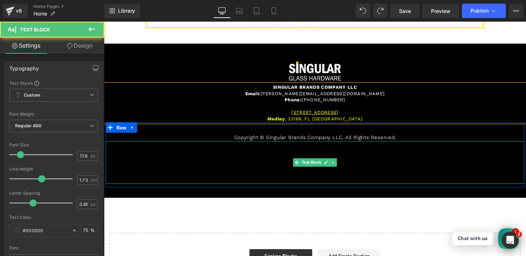
click at [338, 155] on p "Lorem ipsum dolor sit amet, consectetur adipiscing elit, sed do eiusmod tempor …" at bounding box center [322, 167] width 432 height 44
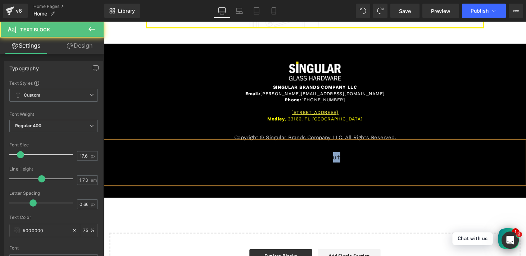
click at [338, 155] on p "Lorem ipsum dolor sit amet, consectetur adipiscing elit, sed do eiusmod tempor …" at bounding box center [322, 167] width 432 height 44
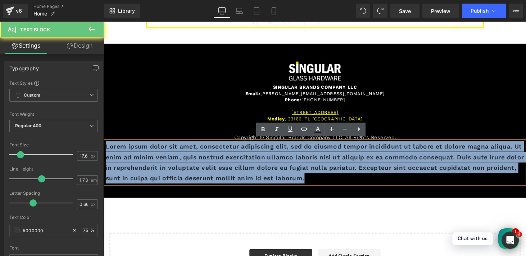
click at [338, 155] on p "Lorem ipsum dolor sit amet, consectetur adipiscing elit, sed do eiusmod tempor …" at bounding box center [322, 167] width 432 height 44
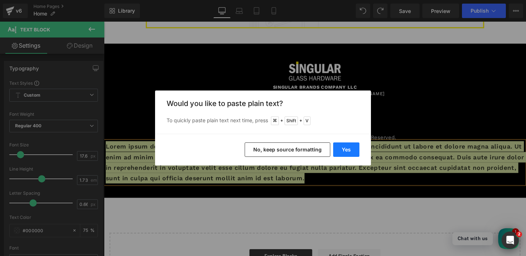
click at [339, 150] on button "Yes" at bounding box center [346, 149] width 26 height 14
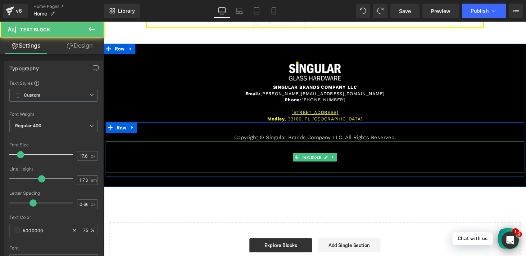
click at [211, 167] on p "Medley, 33166. FL [GEOGRAPHIC_DATA]" at bounding box center [322, 172] width 432 height 11
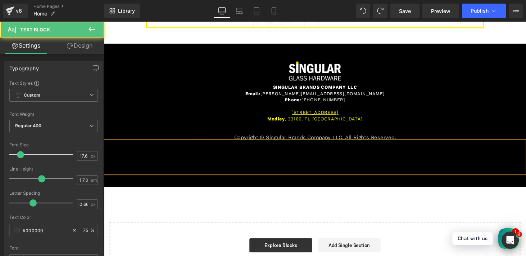
click at [211, 167] on p "Medley, 33166. FL [GEOGRAPHIC_DATA]" at bounding box center [322, 172] width 432 height 11
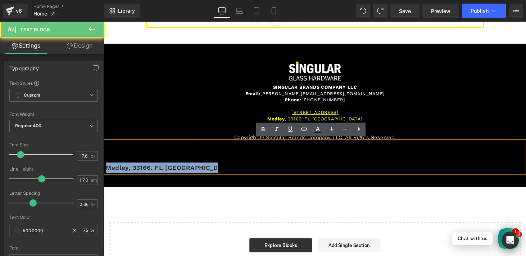
click at [211, 167] on p "Medley, 33166. FL [GEOGRAPHIC_DATA]" at bounding box center [322, 172] width 432 height 11
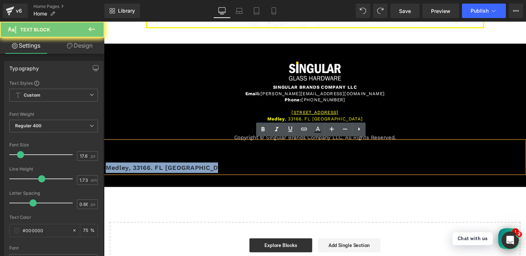
click at [219, 167] on p "Medley, 33166. FL [GEOGRAPHIC_DATA]" at bounding box center [322, 172] width 432 height 11
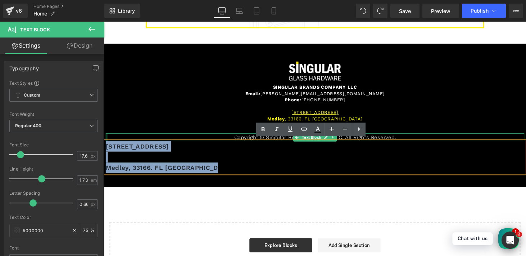
drag, startPoint x: 222, startPoint y: 169, endPoint x: 105, endPoint y: 136, distance: 121.6
click at [106, 137] on div "Copyright © Singular Brands Company LLC. All Rights Reserved. Text Block [STREE…" at bounding box center [322, 157] width 432 height 41
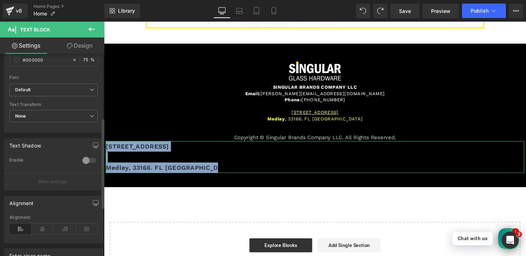
scroll to position [209, 0]
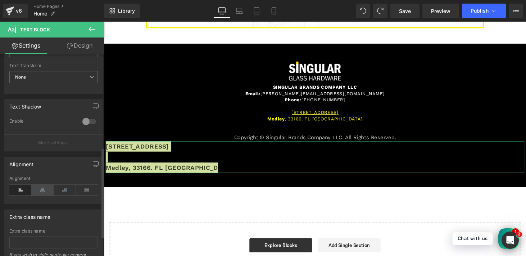
click at [43, 192] on icon at bounding box center [43, 189] width 22 height 11
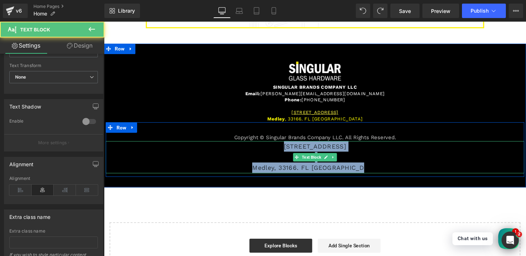
click at [352, 162] on p at bounding box center [322, 161] width 432 height 11
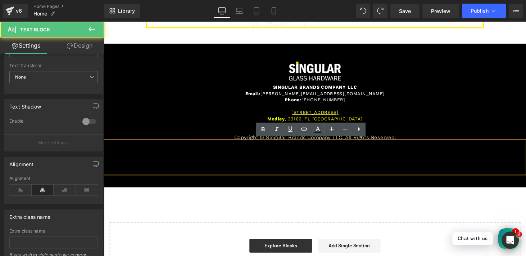
click at [350, 158] on p at bounding box center [322, 161] width 432 height 11
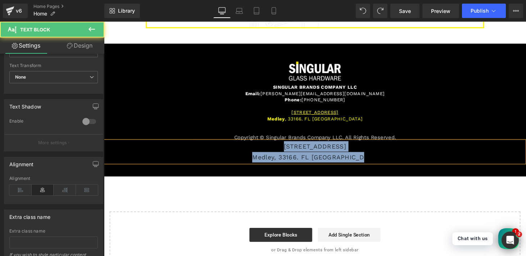
drag, startPoint x: 380, startPoint y: 161, endPoint x: 257, endPoint y: 147, distance: 123.5
click at [257, 147] on div "[STREET_ADDRESS][PERSON_NAME]. FL [GEOGRAPHIC_DATA]" at bounding box center [322, 156] width 432 height 22
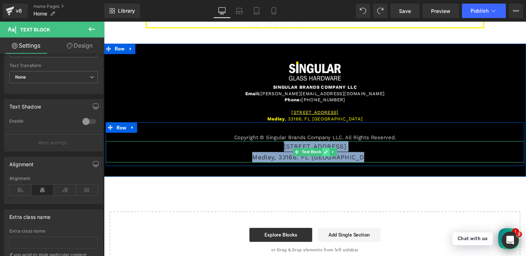
click at [332, 154] on icon at bounding box center [334, 156] width 4 height 4
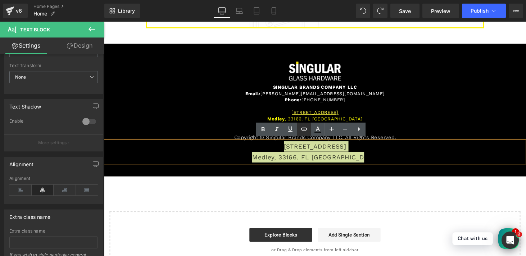
click at [308, 129] on icon at bounding box center [304, 129] width 9 height 9
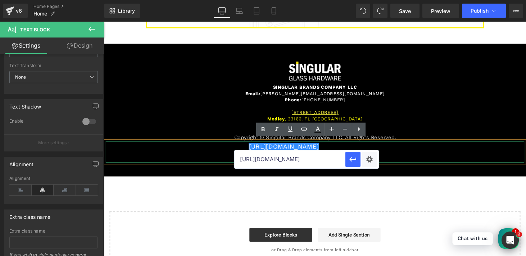
click at [407, 156] on p "Medley, 33166. FL [GEOGRAPHIC_DATA]" at bounding box center [322, 161] width 432 height 11
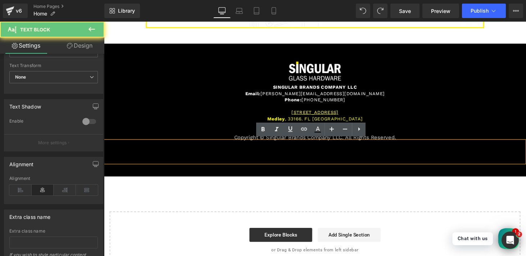
click at [323, 156] on p "Medley, 33166. FL [GEOGRAPHIC_DATA]" at bounding box center [322, 161] width 432 height 11
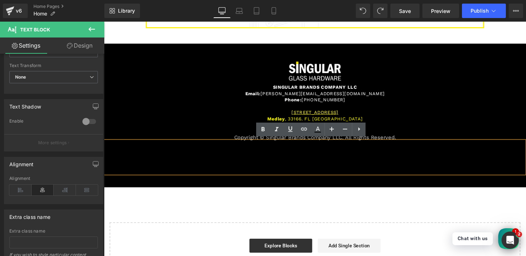
click at [314, 156] on p at bounding box center [322, 161] width 432 height 11
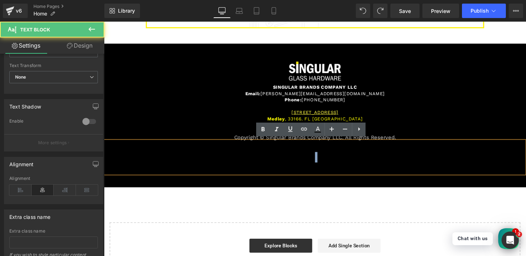
click at [314, 156] on p at bounding box center [322, 161] width 432 height 11
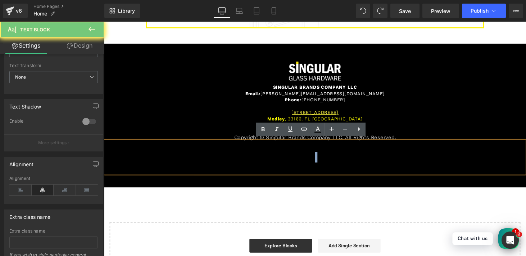
click at [314, 156] on p at bounding box center [322, 161] width 432 height 11
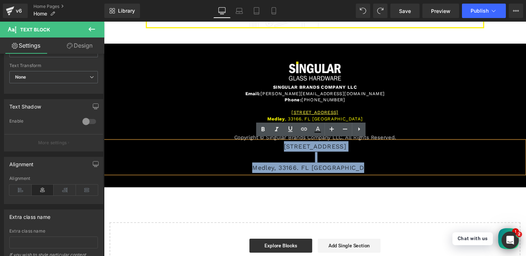
drag, startPoint x: 251, startPoint y: 150, endPoint x: 392, endPoint y: 175, distance: 143.3
click at [392, 175] on div "[STREET_ADDRESS][PERSON_NAME]. FL [GEOGRAPHIC_DATA]" at bounding box center [322, 161] width 432 height 33
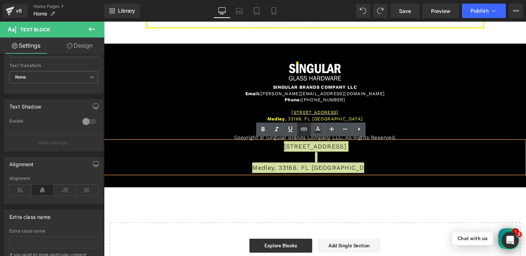
click at [303, 129] on icon at bounding box center [304, 128] width 6 height 3
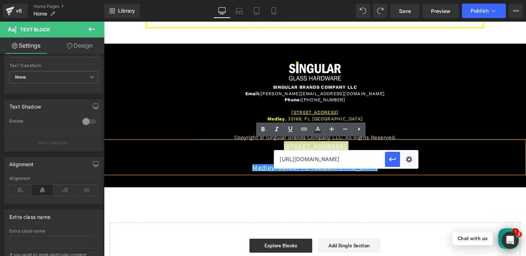
click at [352, 156] on input "[URL][DOMAIN_NAME]" at bounding box center [329, 159] width 111 height 18
paste input "[STREET_ADDRESS][PERSON_NAME]. FL [GEOGRAPHIC_DATA]"
paste input "[URL][DOMAIN_NAME]"
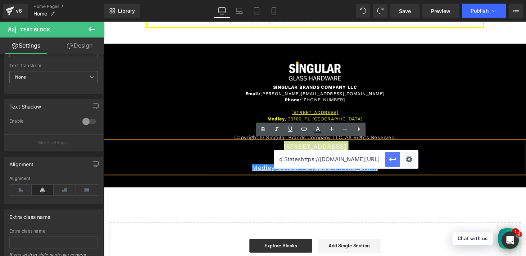
type input "[STREET_ADDRESS][PERSON_NAME]. FL United Stateshttps://[DOMAIN_NAME][URL]"
click at [393, 164] on button "button" at bounding box center [392, 159] width 15 height 15
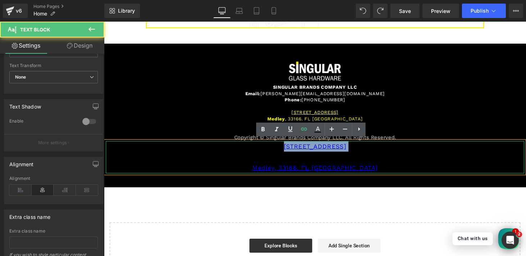
click at [366, 159] on p at bounding box center [322, 161] width 432 height 11
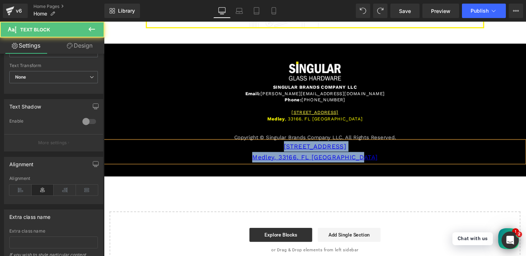
drag, startPoint x: 280, startPoint y: 149, endPoint x: 392, endPoint y: 162, distance: 112.7
click at [392, 162] on div "[STREET_ADDRESS][PERSON_NAME]. FL [GEOGRAPHIC_DATA]" at bounding box center [322, 156] width 432 height 22
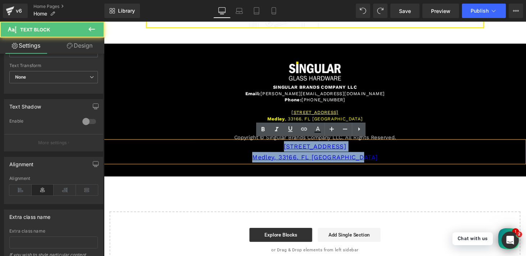
click at [388, 161] on p "Medley, 33166. FL [GEOGRAPHIC_DATA]" at bounding box center [322, 161] width 432 height 11
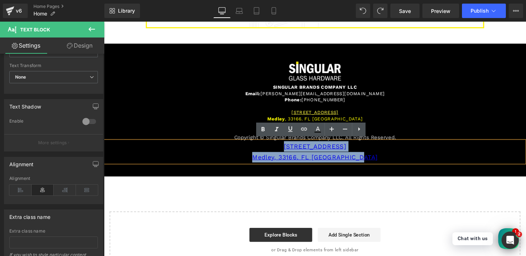
drag, startPoint x: 383, startPoint y: 159, endPoint x: 267, endPoint y: 145, distance: 116.9
click at [267, 145] on div "[STREET_ADDRESS][PERSON_NAME]. FL [GEOGRAPHIC_DATA]" at bounding box center [322, 156] width 432 height 22
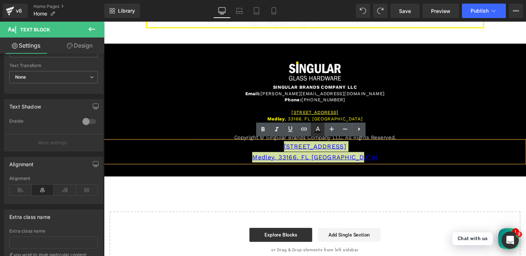
click at [317, 131] on icon at bounding box center [318, 129] width 9 height 9
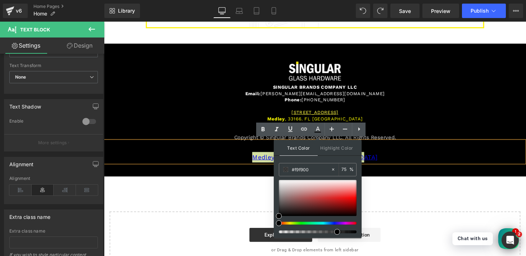
click at [290, 223] on div at bounding box center [315, 222] width 78 height 3
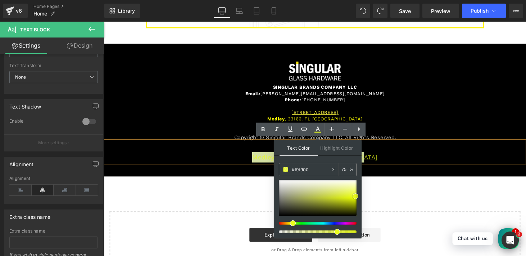
drag, startPoint x: 341, startPoint y: 191, endPoint x: 310, endPoint y: 213, distance: 37.7
click at [355, 196] on div at bounding box center [318, 198] width 78 height 36
drag, startPoint x: 294, startPoint y: 223, endPoint x: 291, endPoint y: 223, distance: 4.0
click at [291, 223] on span at bounding box center [291, 223] width 6 height 6
drag, startPoint x: 440, startPoint y: 255, endPoint x: 384, endPoint y: 238, distance: 58.2
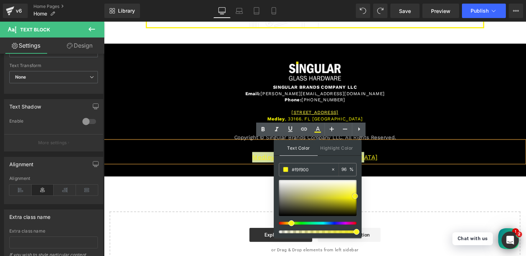
click at [356, 195] on span at bounding box center [355, 196] width 6 height 6
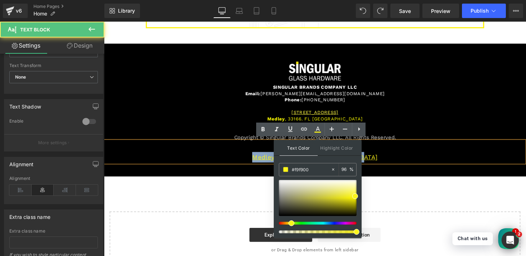
click at [396, 152] on p "[STREET_ADDRESS]" at bounding box center [322, 150] width 432 height 11
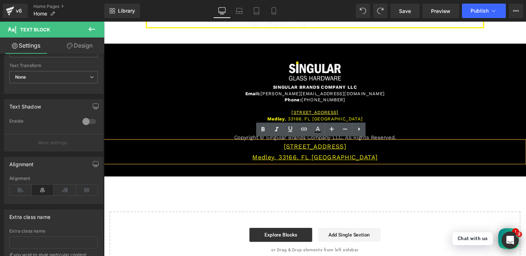
click at [374, 159] on p "Medley, 33166. FL [GEOGRAPHIC_DATA]" at bounding box center [322, 161] width 432 height 11
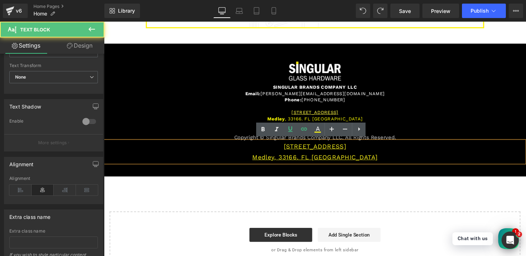
click at [374, 159] on p "Medley, 33166. FL [GEOGRAPHIC_DATA]" at bounding box center [322, 161] width 432 height 11
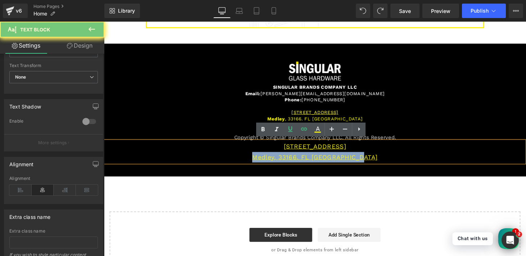
click at [374, 159] on p "Medley, 33166. FL [GEOGRAPHIC_DATA]" at bounding box center [322, 161] width 432 height 11
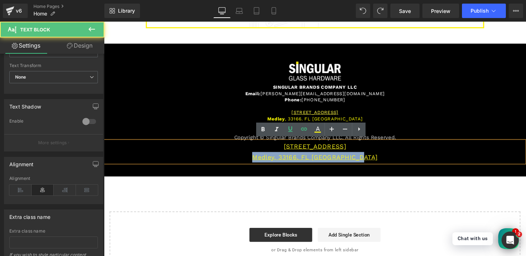
click at [373, 157] on p "Medley, 33166. FL [GEOGRAPHIC_DATA]" at bounding box center [322, 161] width 432 height 11
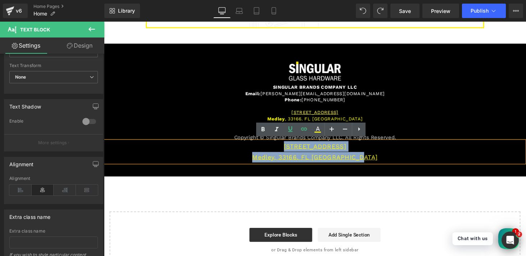
drag, startPoint x: 274, startPoint y: 150, endPoint x: 379, endPoint y: 164, distance: 106.1
click at [379, 164] on div "[STREET_ADDRESS][PERSON_NAME]. FL [GEOGRAPHIC_DATA]" at bounding box center [322, 156] width 432 height 22
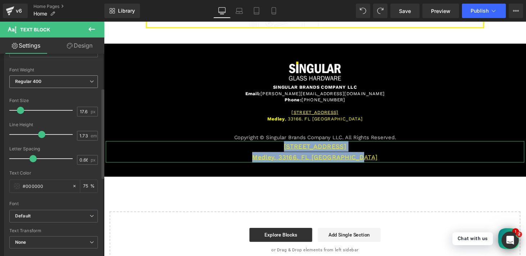
scroll to position [28, 0]
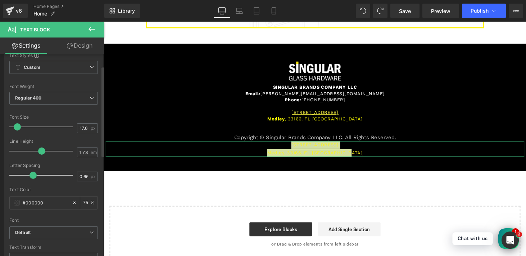
click at [15, 126] on span at bounding box center [17, 126] width 7 height 7
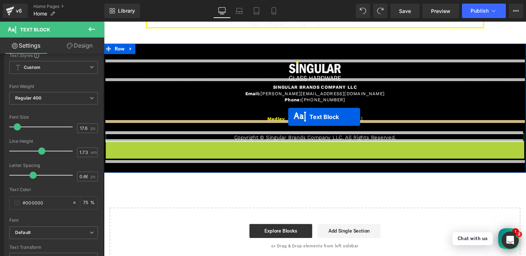
drag, startPoint x: 300, startPoint y: 151, endPoint x: 294, endPoint y: 120, distance: 31.9
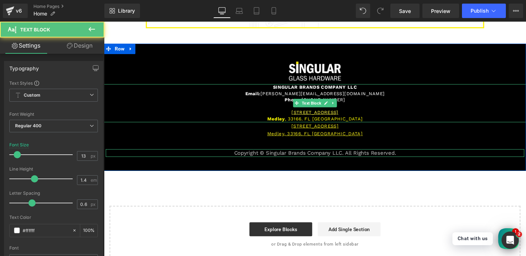
click at [361, 119] on p "Medley , 33166. FL [GEOGRAPHIC_DATA]" at bounding box center [322, 122] width 436 height 6
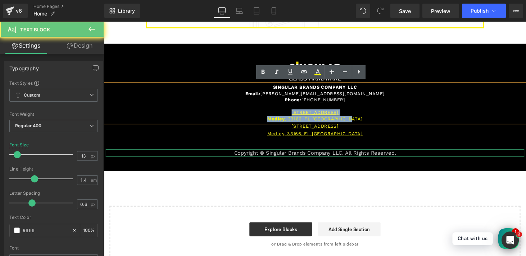
drag, startPoint x: 362, startPoint y: 119, endPoint x: 272, endPoint y: 108, distance: 91.0
click at [272, 108] on div "SINGULAR BRANDS COMPANY LLC Email: [PERSON_NAME][EMAIL_ADDRESS][DOMAIN_NAME] Ph…" at bounding box center [322, 105] width 436 height 39
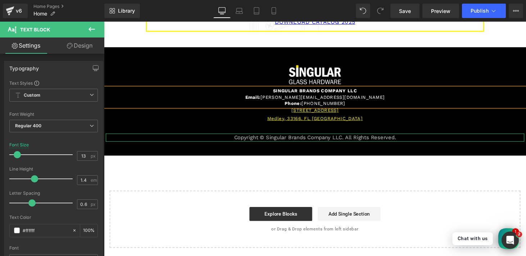
scroll to position [990, 0]
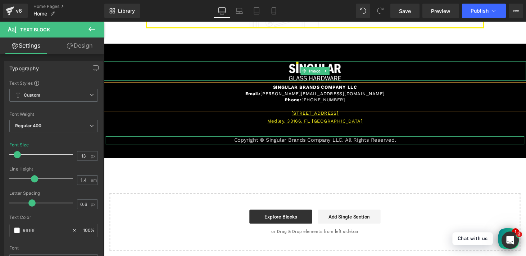
click at [413, 66] on div at bounding box center [322, 73] width 436 height 20
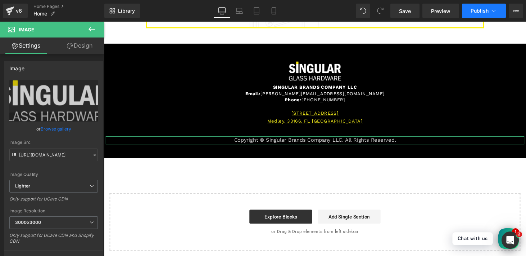
click at [478, 13] on span "Publish" at bounding box center [480, 11] width 18 height 6
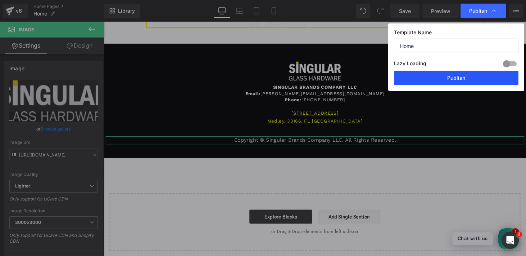
click at [450, 82] on button "Publish" at bounding box center [456, 78] width 125 height 14
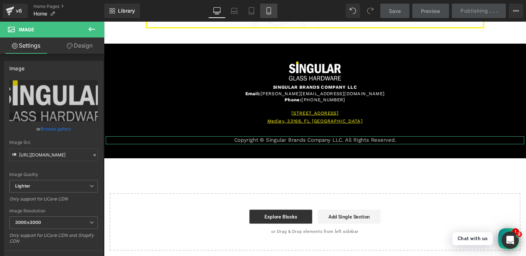
click at [266, 13] on icon at bounding box center [268, 10] width 7 height 7
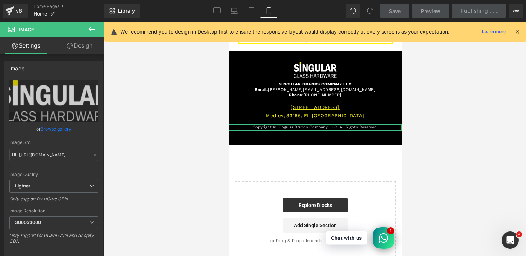
scroll to position [1114, 0]
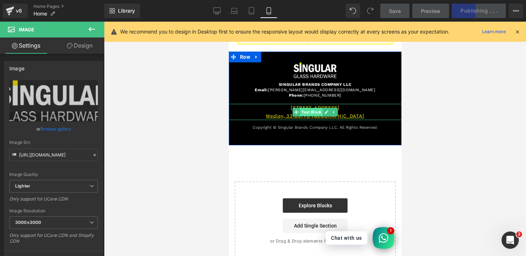
click at [309, 108] on span "Text Block" at bounding box center [311, 112] width 23 height 9
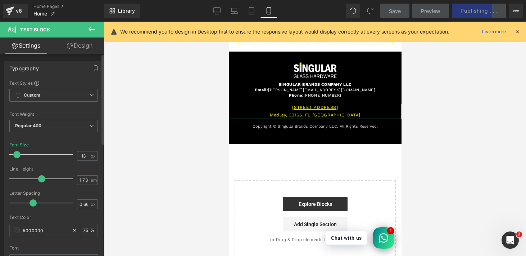
click at [17, 152] on span at bounding box center [16, 154] width 7 height 7
click at [462, 131] on div at bounding box center [315, 139] width 422 height 234
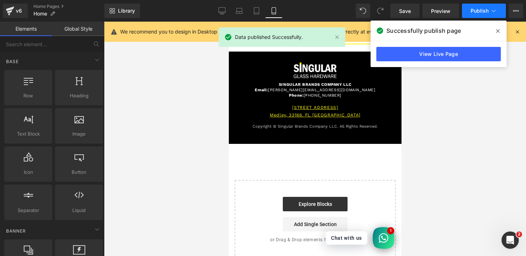
click at [479, 8] on span "Publish" at bounding box center [480, 11] width 18 height 6
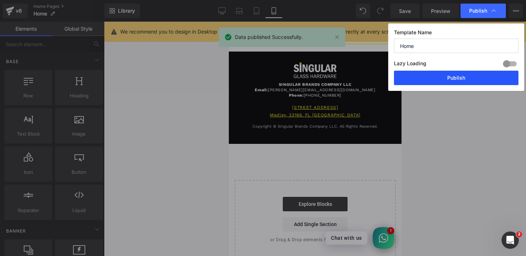
click at [459, 79] on button "Publish" at bounding box center [456, 78] width 125 height 14
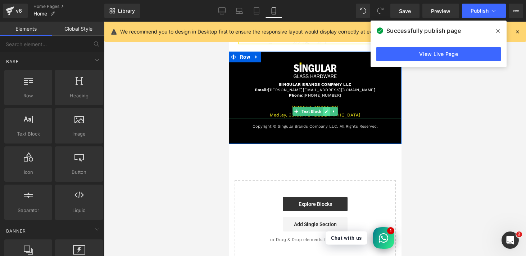
click at [323, 107] on link at bounding box center [327, 111] width 8 height 9
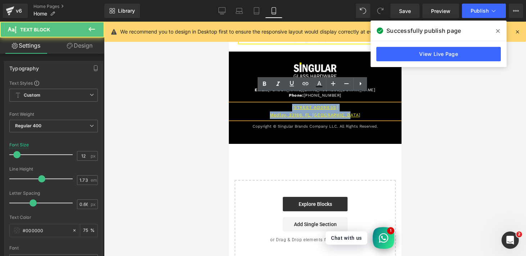
drag, startPoint x: 284, startPoint y: 97, endPoint x: 357, endPoint y: 107, distance: 73.4
click at [357, 107] on div "[STREET_ADDRESS][PERSON_NAME]. FL [GEOGRAPHIC_DATA]" at bounding box center [315, 111] width 173 height 15
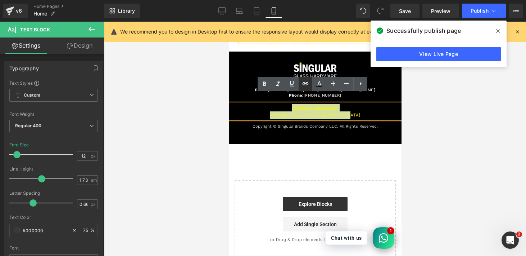
click at [303, 85] on icon at bounding box center [306, 83] width 6 height 3
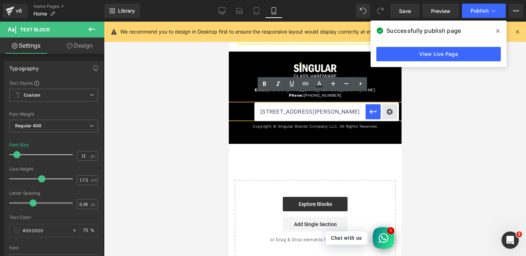
click at [392, 0] on div "Text Color Highlight Color #333333 #f9f900 100 % transparent 0 % Edit or remove…" at bounding box center [263, 0] width 526 height 0
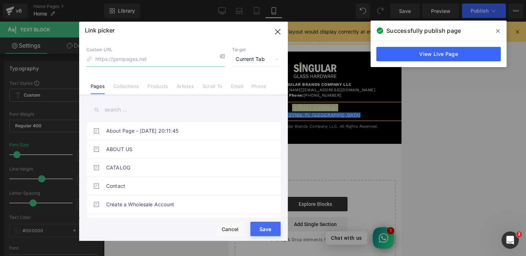
paste input "[URL][DOMAIN_NAME]"
drag, startPoint x: 211, startPoint y: 59, endPoint x: 59, endPoint y: 59, distance: 152.3
click at [59, 59] on div "Link picker Back to Library Insert Custom URL [URL][DOMAIN_NAME] Target Current…" at bounding box center [263, 128] width 526 height 256
type input "[URL][DOMAIN_NAME]"
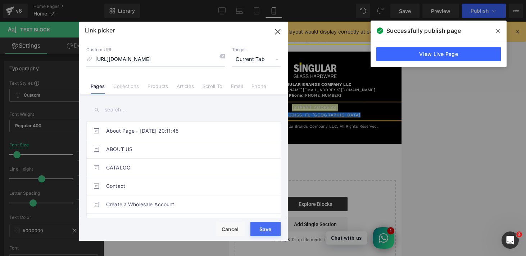
click at [246, 63] on span "Current Tab" at bounding box center [256, 60] width 49 height 14
click at [243, 85] on li "New Tab" at bounding box center [257, 85] width 56 height 13
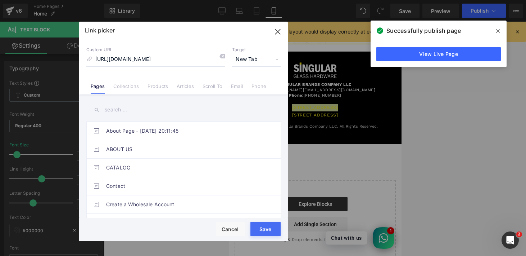
click at [266, 231] on div "Loading Product Data" at bounding box center [263, 227] width 52 height 8
click at [264, 232] on button "Save" at bounding box center [266, 228] width 30 height 14
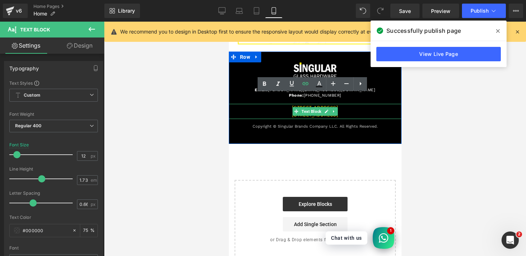
click at [356, 111] on p "[STREET_ADDRESS]" at bounding box center [315, 115] width 173 height 8
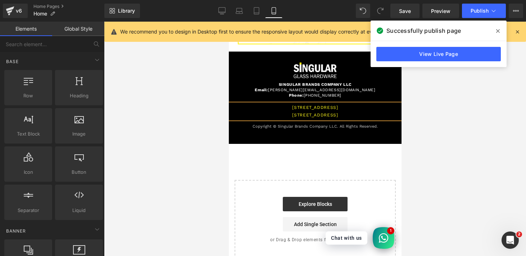
click at [419, 133] on div at bounding box center [315, 139] width 422 height 234
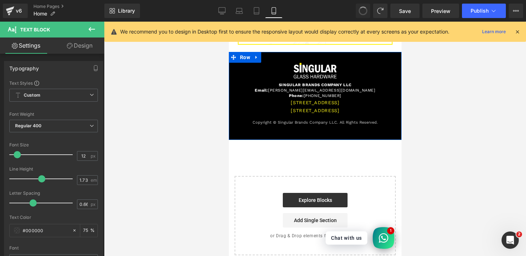
scroll to position [1114, 0]
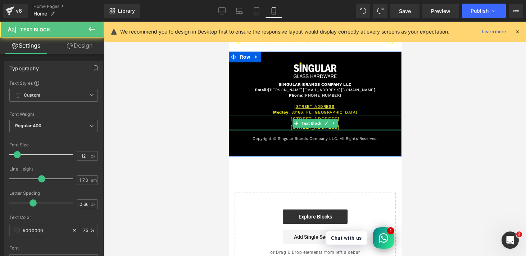
drag, startPoint x: 281, startPoint y: 110, endPoint x: 359, endPoint y: 120, distance: 78.4
click at [359, 120] on div "[STREET_ADDRESS] Text Block" at bounding box center [315, 123] width 173 height 16
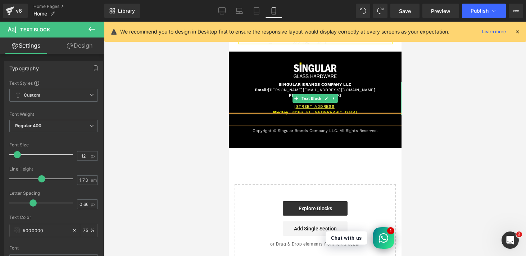
click at [343, 104] on p "[STREET_ADDRESS]" at bounding box center [315, 106] width 158 height 5
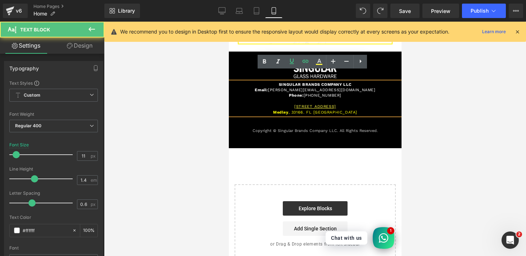
click at [343, 104] on p "[STREET_ADDRESS]" at bounding box center [315, 106] width 158 height 5
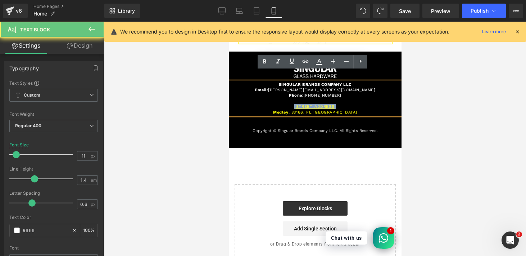
click at [343, 104] on p "[STREET_ADDRESS]" at bounding box center [315, 106] width 158 height 5
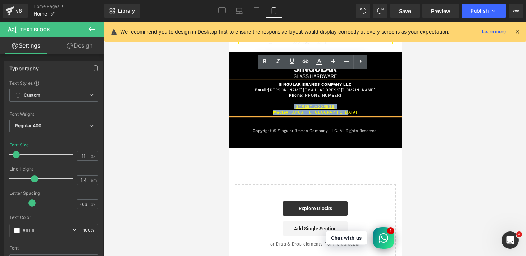
drag, startPoint x: 353, startPoint y: 103, endPoint x: 280, endPoint y: 92, distance: 73.9
click at [280, 92] on div "SINGULAR BRANDS COMPANY LLC Email: [PERSON_NAME][EMAIL_ADDRESS][DOMAIN_NAME] Ph…" at bounding box center [315, 98] width 173 height 33
copy div "[STREET_ADDRESS][PERSON_NAME]. FL [GEOGRAPHIC_DATA]"
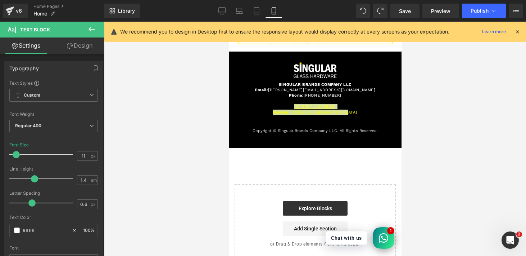
click at [89, 30] on icon at bounding box center [91, 29] width 9 height 9
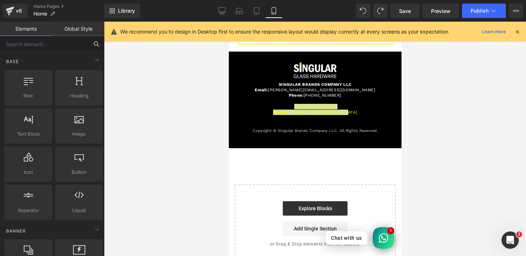
click at [35, 45] on input "text" at bounding box center [44, 44] width 89 height 16
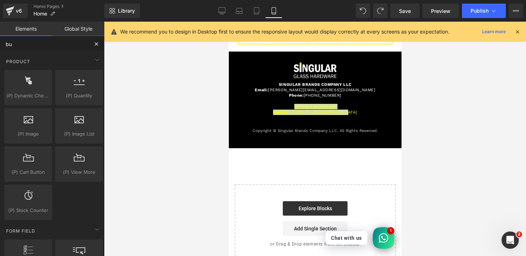
type input "but"
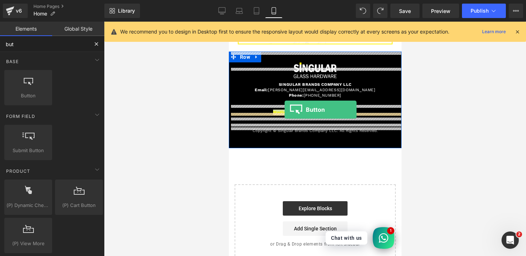
drag, startPoint x: 255, startPoint y: 116, endPoint x: 284, endPoint y: 109, distance: 30.3
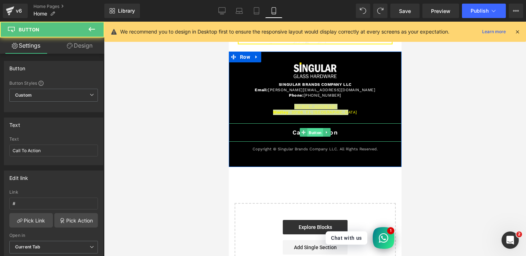
click at [310, 128] on span "Button" at bounding box center [315, 132] width 16 height 9
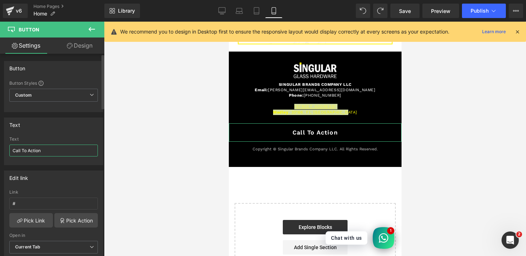
drag, startPoint x: 53, startPoint y: 153, endPoint x: 13, endPoint y: 145, distance: 41.3
click at [13, 145] on input "Call To Action" at bounding box center [53, 150] width 89 height 12
paste input "[STREET_ADDRESS][PERSON_NAME]. FL [GEOGRAPHIC_DATA]"
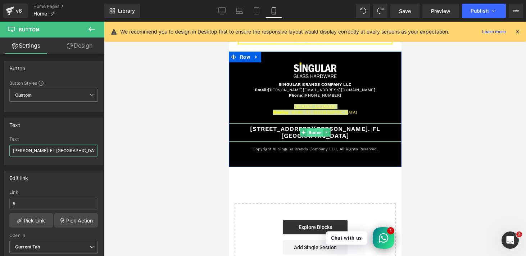
click at [311, 128] on span "Button" at bounding box center [315, 132] width 16 height 9
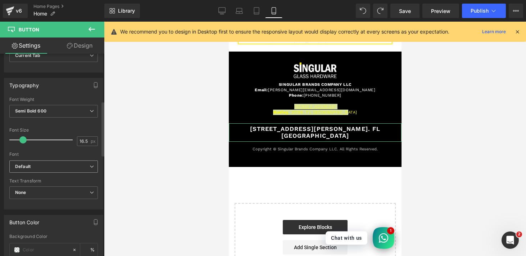
scroll to position [216, 0]
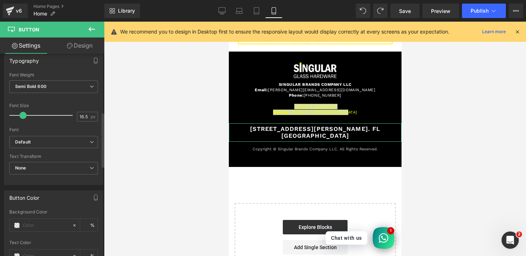
type input "[STREET_ADDRESS][PERSON_NAME]. FL [GEOGRAPHIC_DATA]"
click at [21, 112] on span at bounding box center [20, 115] width 7 height 7
click at [32, 87] on b "Semi Bold 600" at bounding box center [30, 86] width 31 height 5
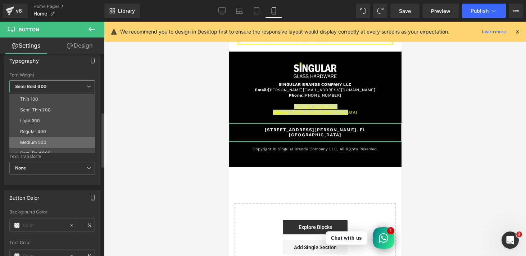
click at [41, 138] on li "Medium 500" at bounding box center [53, 142] width 89 height 11
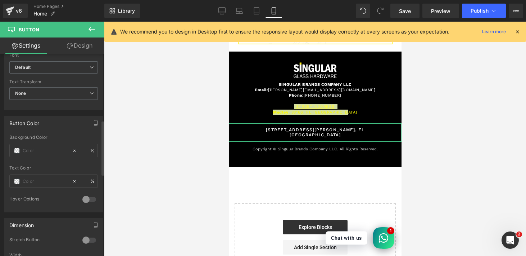
scroll to position [292, 0]
click at [18, 178] on span at bounding box center [17, 180] width 6 height 6
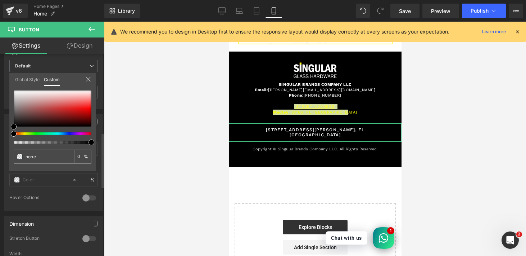
click at [24, 134] on div at bounding box center [50, 133] width 78 height 3
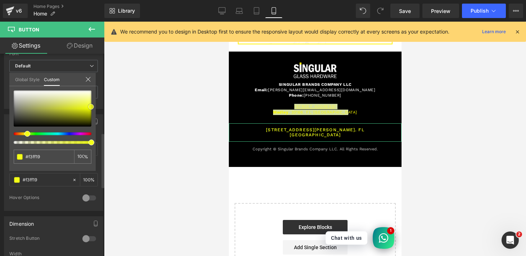
drag, startPoint x: 70, startPoint y: 108, endPoint x: 91, endPoint y: 107, distance: 21.3
click at [91, 107] on div at bounding box center [53, 108] width 78 height 36
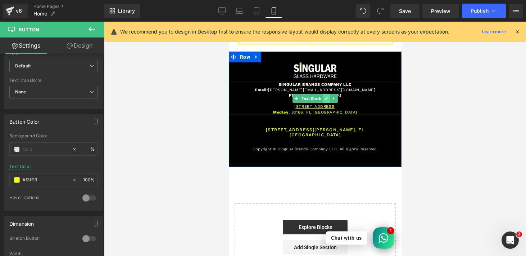
click at [326, 94] on link at bounding box center [327, 98] width 8 height 9
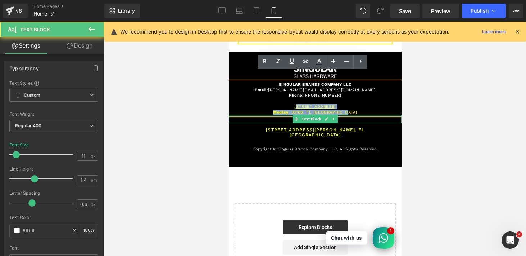
drag, startPoint x: 287, startPoint y: 94, endPoint x: 366, endPoint y: 106, distance: 80.4
click at [366, 106] on div "Image SINGULAR BRANDS COMPANY LLC Email: [PERSON_NAME][EMAIL_ADDRESS][DOMAIN_NA…" at bounding box center [315, 109] width 173 height 94
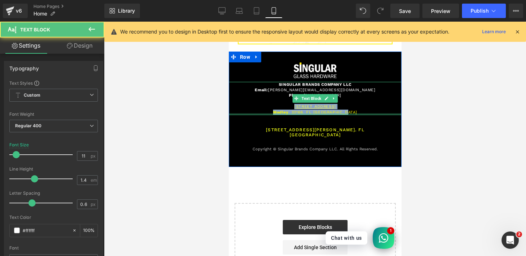
drag, startPoint x: 280, startPoint y: 96, endPoint x: 363, endPoint y: 104, distance: 83.2
click at [363, 104] on div "SINGULAR BRANDS COMPANY LLC Email: [PERSON_NAME][EMAIL_ADDRESS][DOMAIN_NAME] Ph…" at bounding box center [315, 98] width 173 height 33
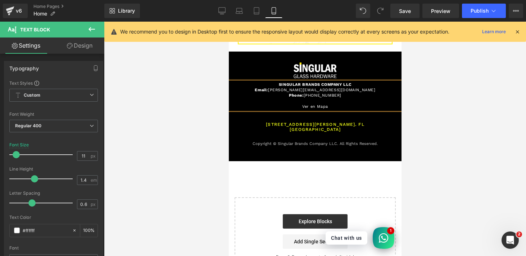
click at [325, 104] on p "Ver en Mapa" at bounding box center [315, 106] width 158 height 5
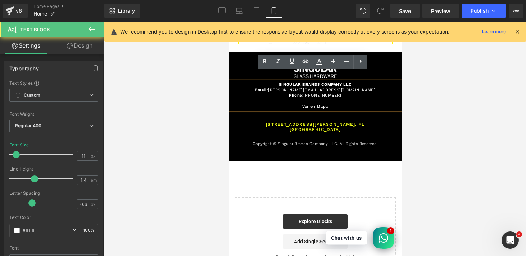
click at [325, 104] on p "Ver en Mapa" at bounding box center [315, 106] width 158 height 5
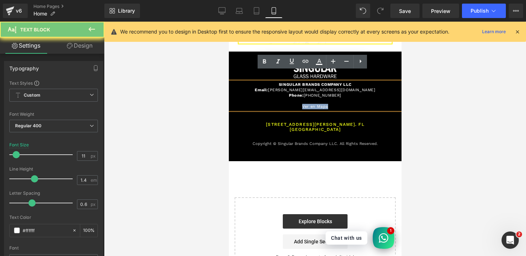
click at [325, 104] on p "Ver en Mapa" at bounding box center [315, 106] width 158 height 5
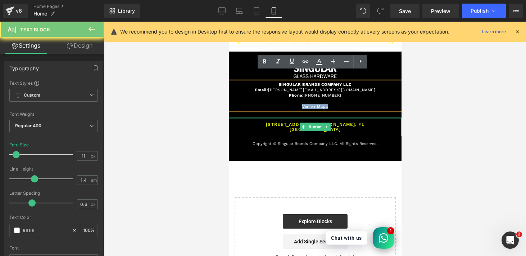
click at [325, 117] on div "[STREET_ADDRESS][PERSON_NAME]. FL [GEOGRAPHIC_DATA] Button" at bounding box center [315, 126] width 173 height 19
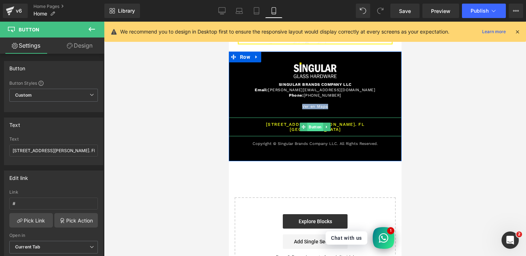
click at [313, 122] on span "Button" at bounding box center [315, 126] width 16 height 9
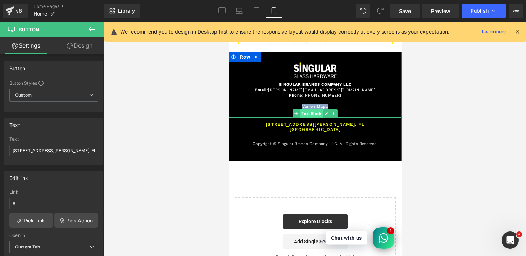
click at [315, 109] on span "Text Block" at bounding box center [311, 113] width 23 height 9
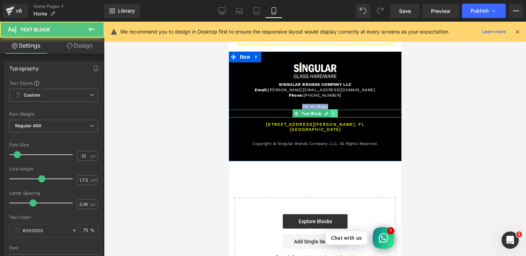
click at [333, 111] on icon at bounding box center [334, 113] width 4 height 4
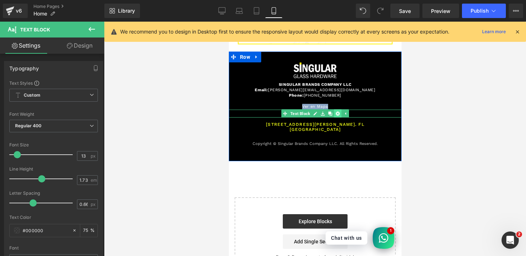
click at [336, 111] on icon at bounding box center [338, 113] width 4 height 4
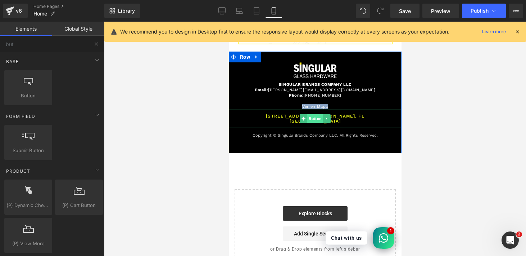
click at [315, 114] on span "Button" at bounding box center [315, 118] width 16 height 9
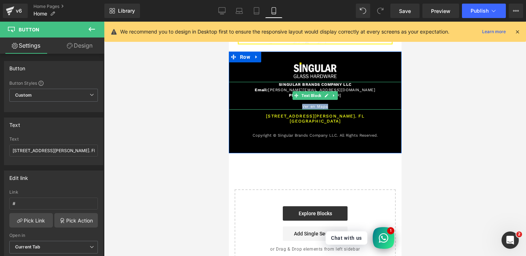
click at [342, 104] on p "Ver en Mapa" at bounding box center [315, 106] width 158 height 5
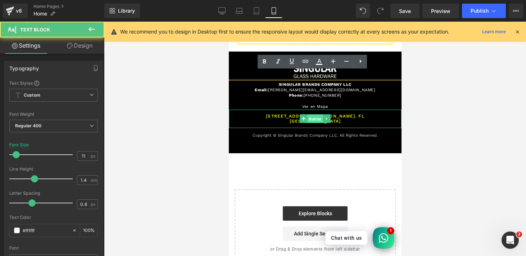
click at [312, 114] on span "Button" at bounding box center [315, 118] width 16 height 9
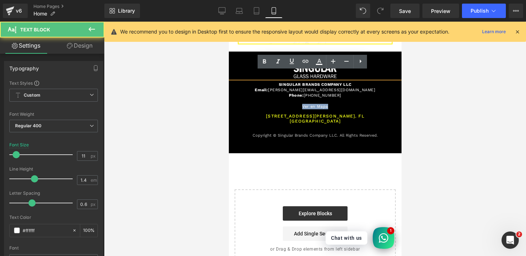
drag, startPoint x: 326, startPoint y: 96, endPoint x: 298, endPoint y: 95, distance: 27.7
click at [298, 104] on p "Ver en Mapa" at bounding box center [315, 106] width 158 height 5
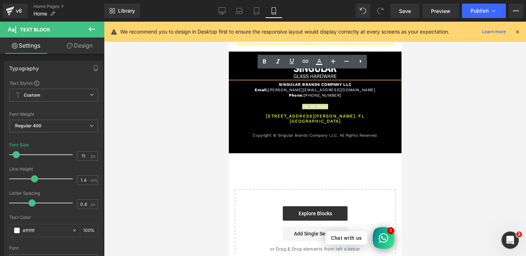
click at [208, 109] on div at bounding box center [315, 139] width 422 height 234
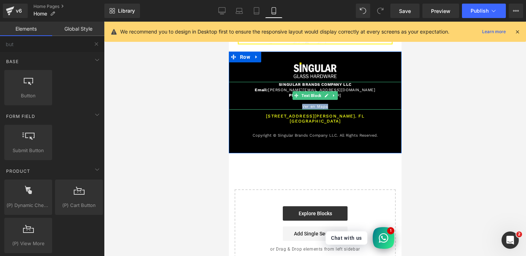
click at [325, 104] on p "Ver en Mapa" at bounding box center [315, 106] width 158 height 5
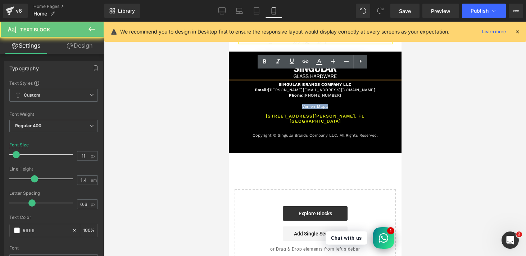
drag, startPoint x: 326, startPoint y: 96, endPoint x: 284, endPoint y: 95, distance: 42.1
click at [284, 104] on p "Ver en Mapa" at bounding box center [315, 106] width 158 height 5
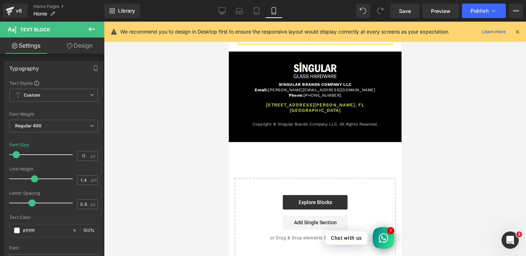
click at [190, 109] on div at bounding box center [315, 139] width 422 height 234
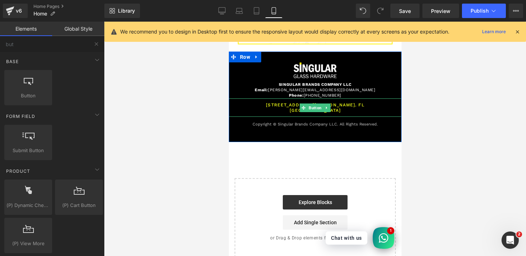
click at [267, 98] on link "[STREET_ADDRESS][PERSON_NAME]. FL [GEOGRAPHIC_DATA]" at bounding box center [315, 107] width 173 height 19
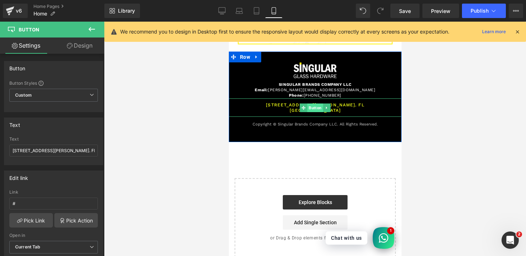
click at [317, 103] on span "Button" at bounding box center [315, 107] width 16 height 9
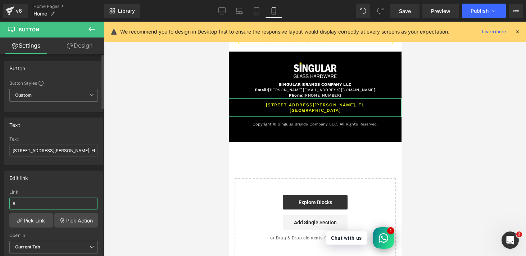
drag, startPoint x: 42, startPoint y: 208, endPoint x: 13, endPoint y: 200, distance: 30.2
click at [13, 200] on input "#" at bounding box center [53, 203] width 89 height 12
paste input "3166,+[GEOGRAPHIC_DATA]/@25.8496302,-80.320663,17z/data=!3m1!4b1!4m6!3m5!1s0x88…"
type input "3166,+[GEOGRAPHIC_DATA]/@25.8496302,-80.320663,17z/data=!3m1!4b1!4m6!3m5!1s0x88…"
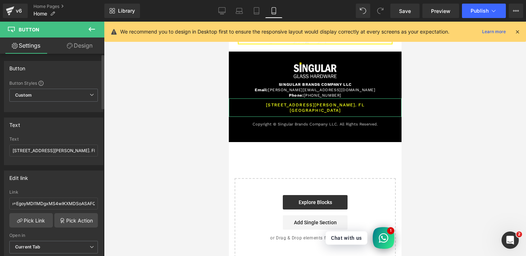
scroll to position [0, 0]
click at [73, 187] on div "Edit link # Link 3166,+[GEOGRAPHIC_DATA]/@25.8496302,-80.320663,17z/data=!3m1!4…" at bounding box center [53, 216] width 99 height 93
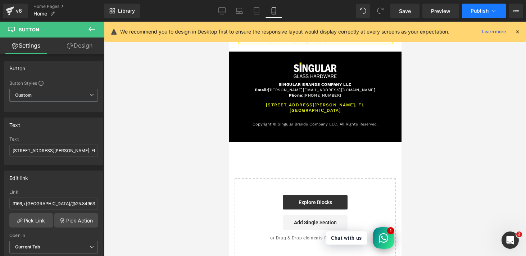
click at [477, 12] on span "Publish" at bounding box center [480, 11] width 18 height 6
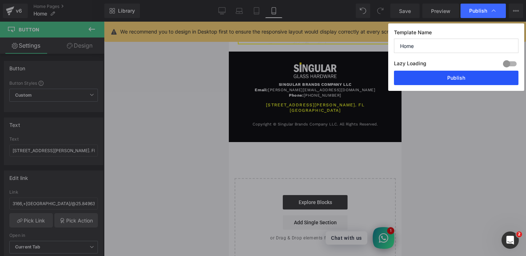
click at [445, 78] on button "Publish" at bounding box center [456, 78] width 125 height 14
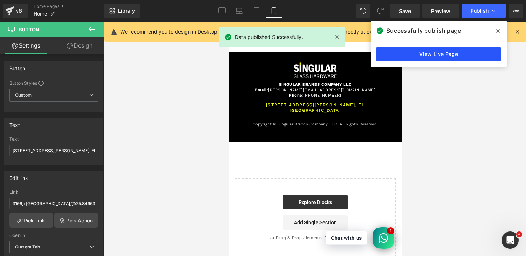
click at [429, 57] on link "View Live Page" at bounding box center [439, 54] width 125 height 14
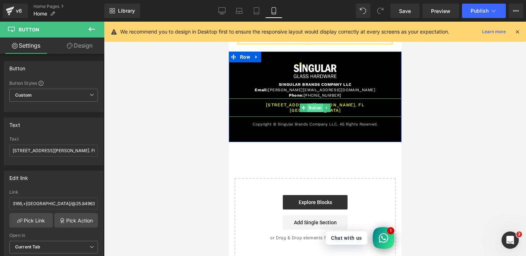
click at [308, 103] on span "Button" at bounding box center [315, 107] width 16 height 9
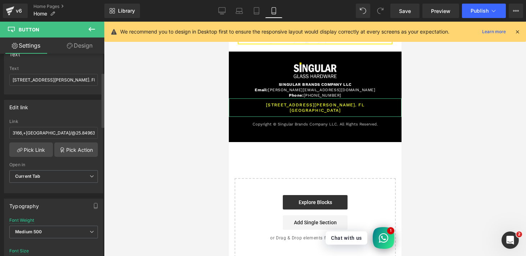
scroll to position [77, 0]
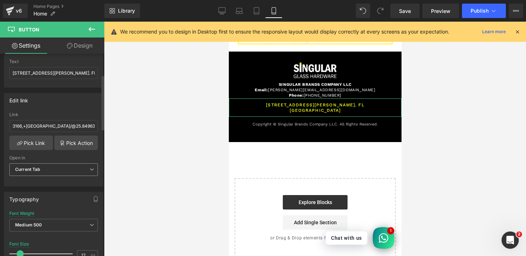
click at [33, 170] on b "Current Tab" at bounding box center [28, 168] width 26 height 5
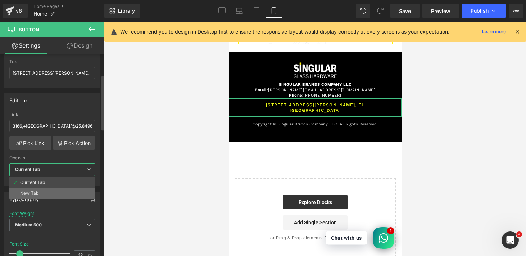
click at [33, 191] on div "New Tab" at bounding box center [29, 192] width 18 height 5
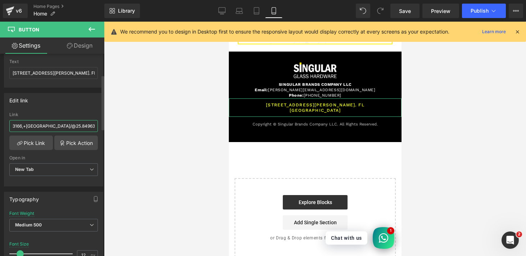
drag, startPoint x: 60, startPoint y: 126, endPoint x: 0, endPoint y: 121, distance: 60.3
click at [0, 121] on div "Edit link # Link 3166,+[GEOGRAPHIC_DATA]/@25.8496302,-80.320663,17z/data=!3m1!4…" at bounding box center [54, 136] width 108 height 99
click at [14, 125] on input "3166,+[GEOGRAPHIC_DATA]/@25.8496302,-80.320663,17z/data=!3m1!4b1!4m6!3m5!1s0x88…" at bounding box center [53, 126] width 89 height 12
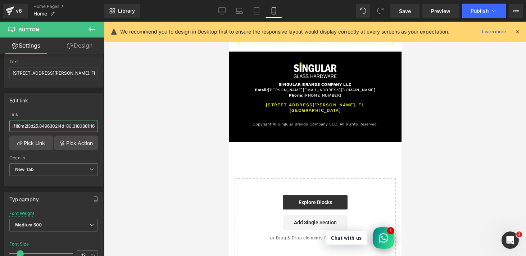
scroll to position [0, 427]
drag, startPoint x: 12, startPoint y: 124, endPoint x: 118, endPoint y: 130, distance: 106.0
click at [118, 130] on div "Button You are previewing how the will restyle your page. You can not edit Elem…" at bounding box center [263, 134] width 526 height 268
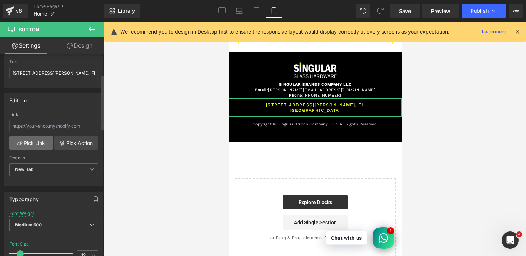
click at [28, 140] on link "Pick Link" at bounding box center [31, 142] width 44 height 14
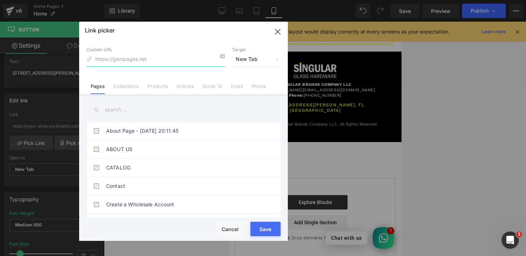
click at [116, 61] on input at bounding box center [155, 60] width 139 height 14
click at [268, 61] on span "New Tab" at bounding box center [256, 60] width 49 height 14
click at [252, 84] on li "New Tab" at bounding box center [257, 85] width 56 height 13
paste input "3166,+[GEOGRAPHIC_DATA]/@25.8496302,-80.320663,17z/data=!3m1!4b1!4m6!3m5!1s0x88…"
drag, startPoint x: 214, startPoint y: 59, endPoint x: 48, endPoint y: 57, distance: 165.6
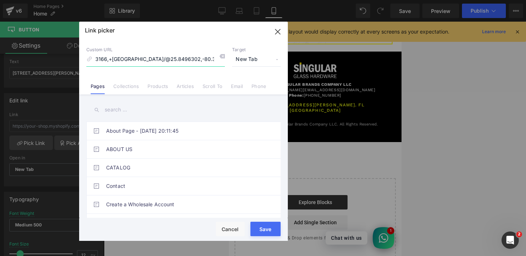
click at [48, 57] on div "Link picker Back to Library Insert Custom URL 3166,+[GEOGRAPHIC_DATA]/@25.84963…" at bounding box center [263, 128] width 526 height 256
paste input "[URL][DOMAIN_NAME]"
type input "[URL][DOMAIN_NAME]"
click at [263, 229] on div "Loading Product Data" at bounding box center [263, 227] width 52 height 8
click at [262, 234] on button "Save" at bounding box center [266, 228] width 30 height 14
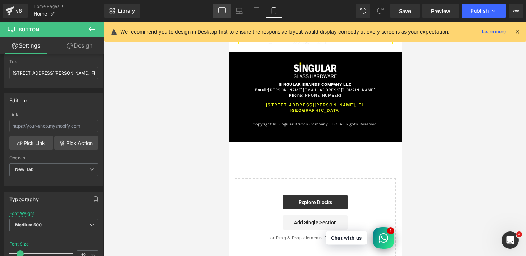
click at [220, 10] on icon at bounding box center [222, 10] width 7 height 7
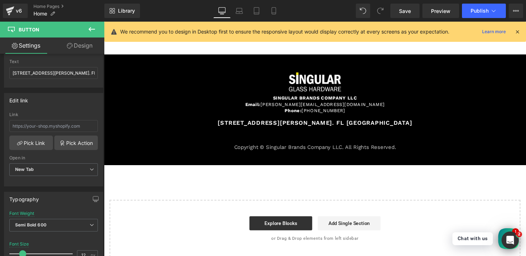
scroll to position [980, 0]
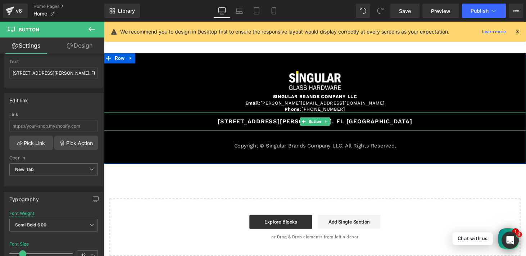
click at [251, 121] on link "[STREET_ADDRESS][PERSON_NAME]. FL [GEOGRAPHIC_DATA]" at bounding box center [322, 124] width 224 height 19
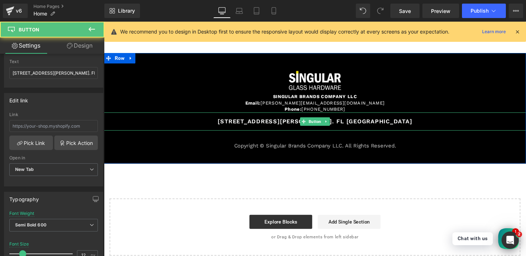
click at [251, 121] on link "[STREET_ADDRESS][PERSON_NAME]. FL [GEOGRAPHIC_DATA]" at bounding box center [322, 124] width 224 height 19
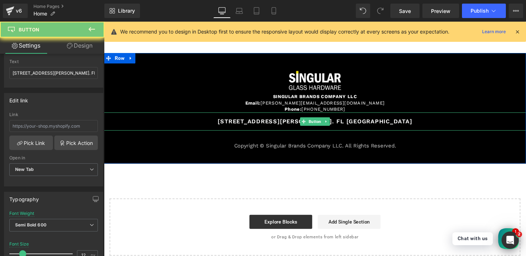
click at [251, 121] on link "[STREET_ADDRESS][PERSON_NAME]. FL [GEOGRAPHIC_DATA]" at bounding box center [322, 124] width 224 height 19
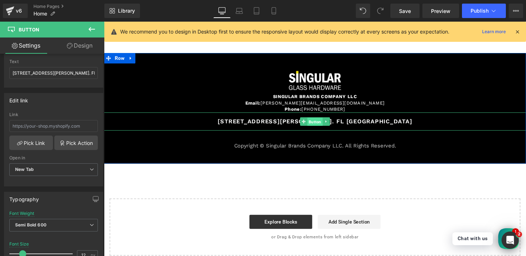
click at [320, 122] on span "Button" at bounding box center [322, 125] width 16 height 9
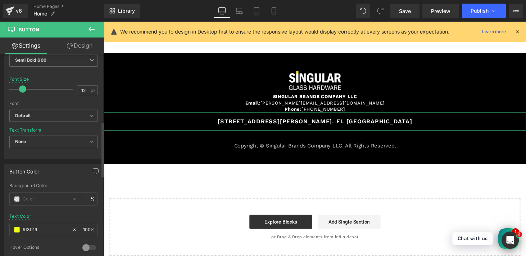
scroll to position [275, 0]
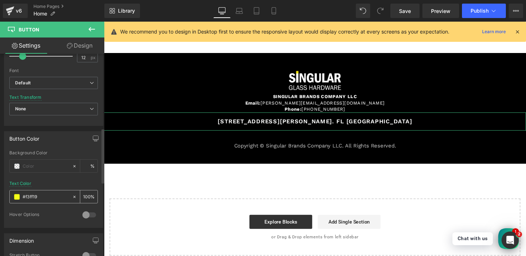
click at [18, 196] on span at bounding box center [17, 197] width 6 height 6
click at [34, 196] on input "#f3ff19" at bounding box center [46, 197] width 46 height 8
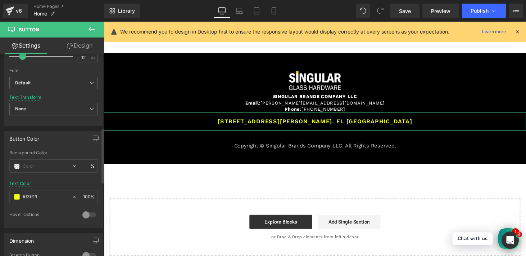
click at [51, 179] on div at bounding box center [53, 178] width 89 height 5
click at [83, 168] on input "number" at bounding box center [86, 166] width 7 height 8
type input "100"
click at [82, 154] on div "Background Color 100 %" at bounding box center [53, 165] width 89 height 31
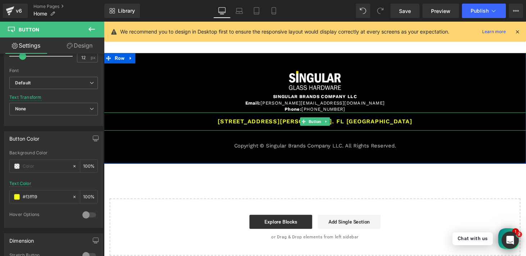
click at [226, 122] on link "[STREET_ADDRESS][PERSON_NAME]. FL [GEOGRAPHIC_DATA]" at bounding box center [322, 124] width 224 height 19
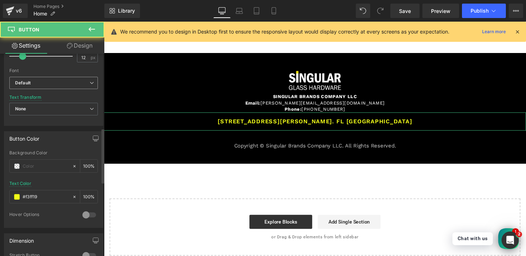
click at [59, 80] on b "Default" at bounding box center [52, 83] width 75 height 6
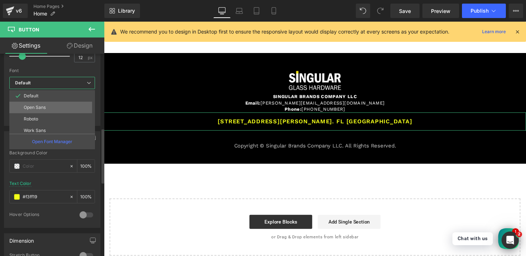
click at [38, 105] on p "Open Sans" at bounding box center [35, 107] width 22 height 5
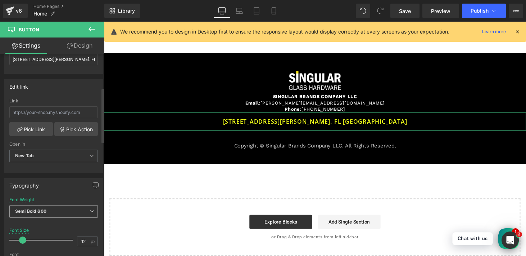
scroll to position [126, 0]
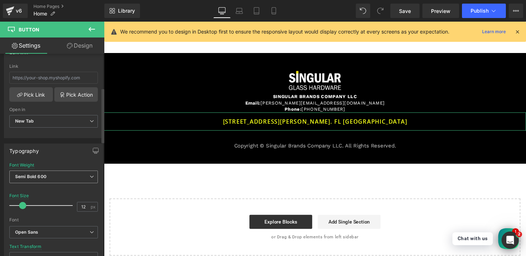
click at [50, 177] on span "Semi Bold 600" at bounding box center [53, 176] width 89 height 13
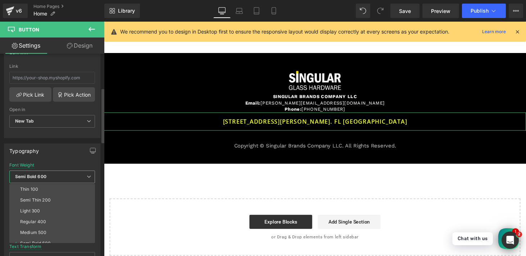
click at [35, 228] on li "Medium 500" at bounding box center [53, 232] width 89 height 11
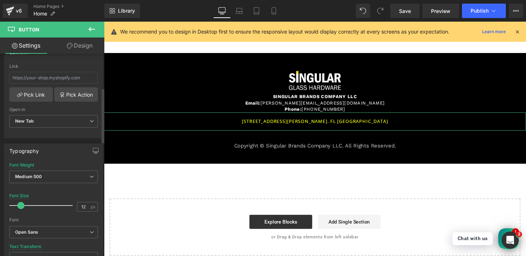
click at [19, 203] on span at bounding box center [20, 205] width 7 height 7
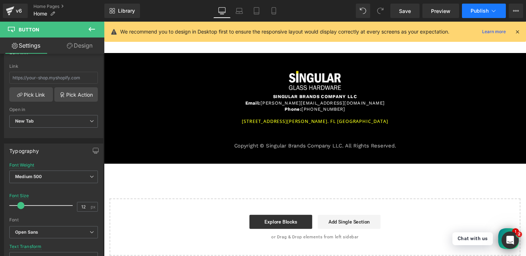
click at [478, 9] on span "Publish" at bounding box center [480, 11] width 18 height 6
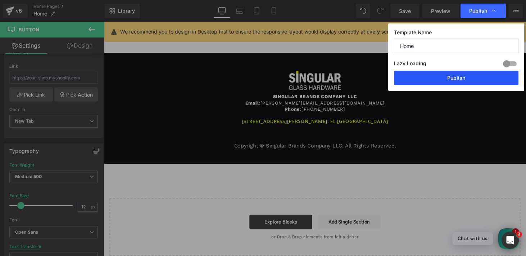
click at [457, 77] on button "Publish" at bounding box center [456, 78] width 125 height 14
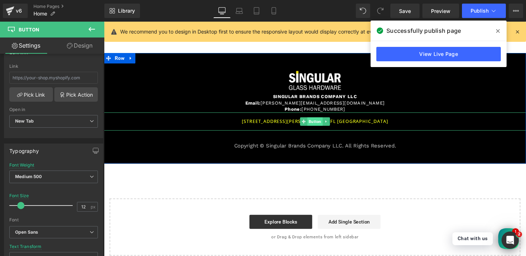
click at [323, 123] on span "Button" at bounding box center [322, 124] width 16 height 9
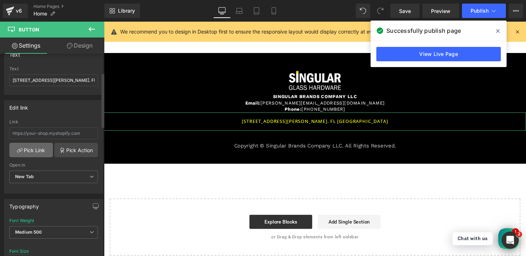
scroll to position [70, 0]
click at [33, 133] on input "text" at bounding box center [53, 133] width 89 height 12
click at [29, 153] on link "Pick Link" at bounding box center [31, 150] width 44 height 14
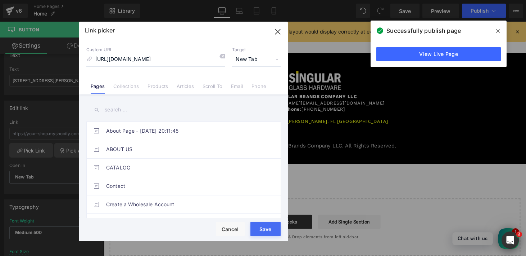
click at [264, 233] on button "Save" at bounding box center [266, 228] width 30 height 14
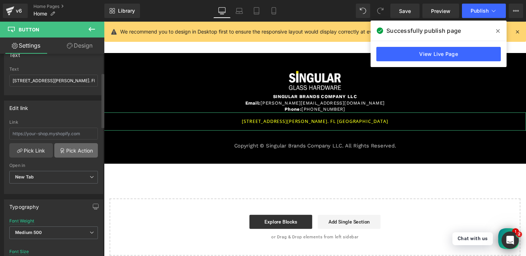
click at [69, 148] on link "Pick Action" at bounding box center [76, 150] width 44 height 14
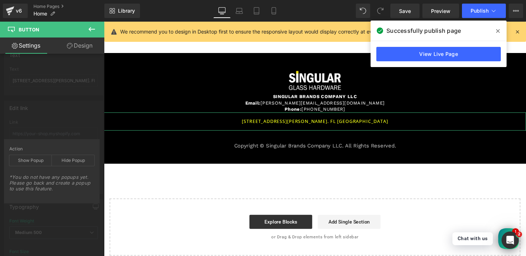
click at [77, 121] on div "Edit link # Link Pick Link Pick Action Current Tab New Tab Open in New Tab Curr…" at bounding box center [54, 144] width 108 height 99
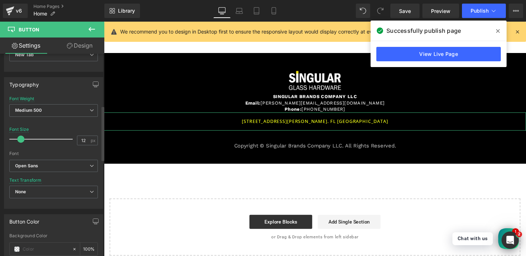
scroll to position [211, 0]
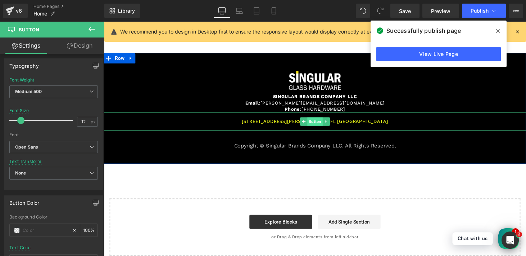
click at [322, 121] on span "Button" at bounding box center [322, 124] width 16 height 9
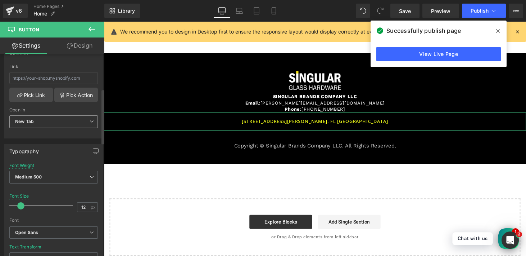
scroll to position [125, 0]
click at [33, 80] on input "text" at bounding box center [53, 78] width 89 height 12
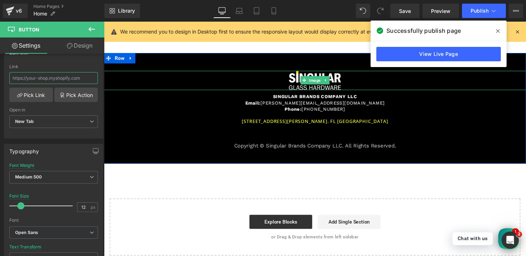
drag, startPoint x: 134, startPoint y: 100, endPoint x: 131, endPoint y: 82, distance: 17.8
